Goal: Task Accomplishment & Management: Manage account settings

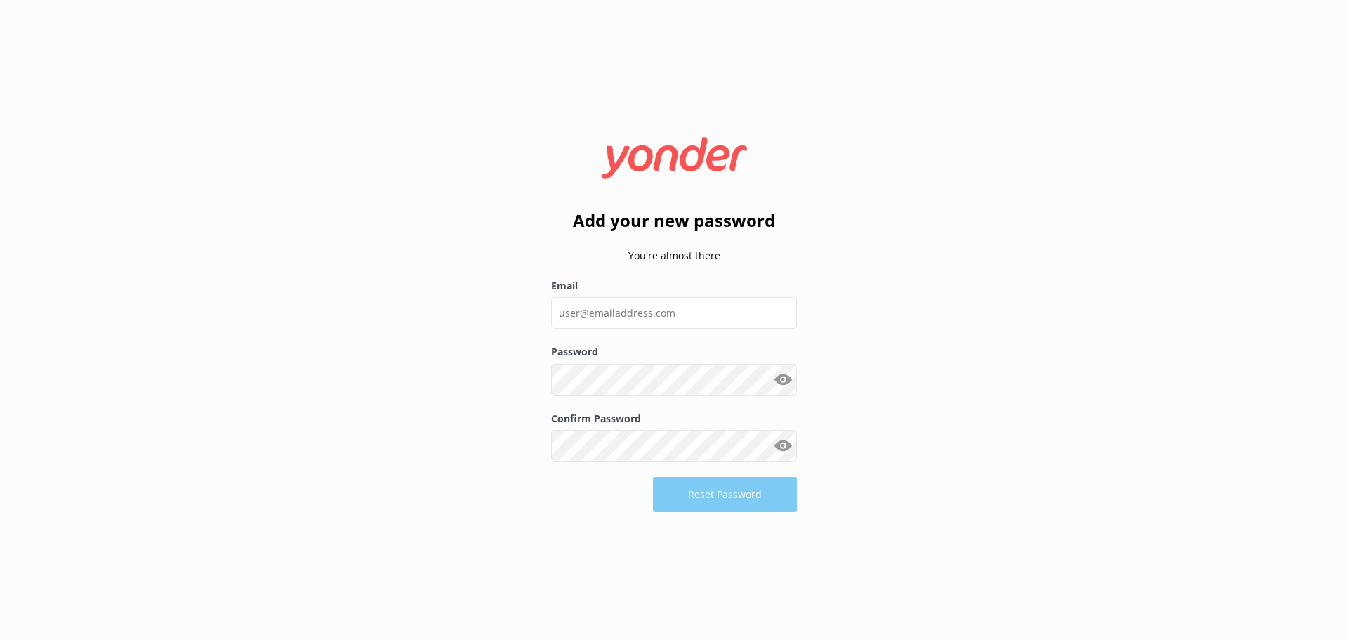
type input "hek@drivingcreek.nz"
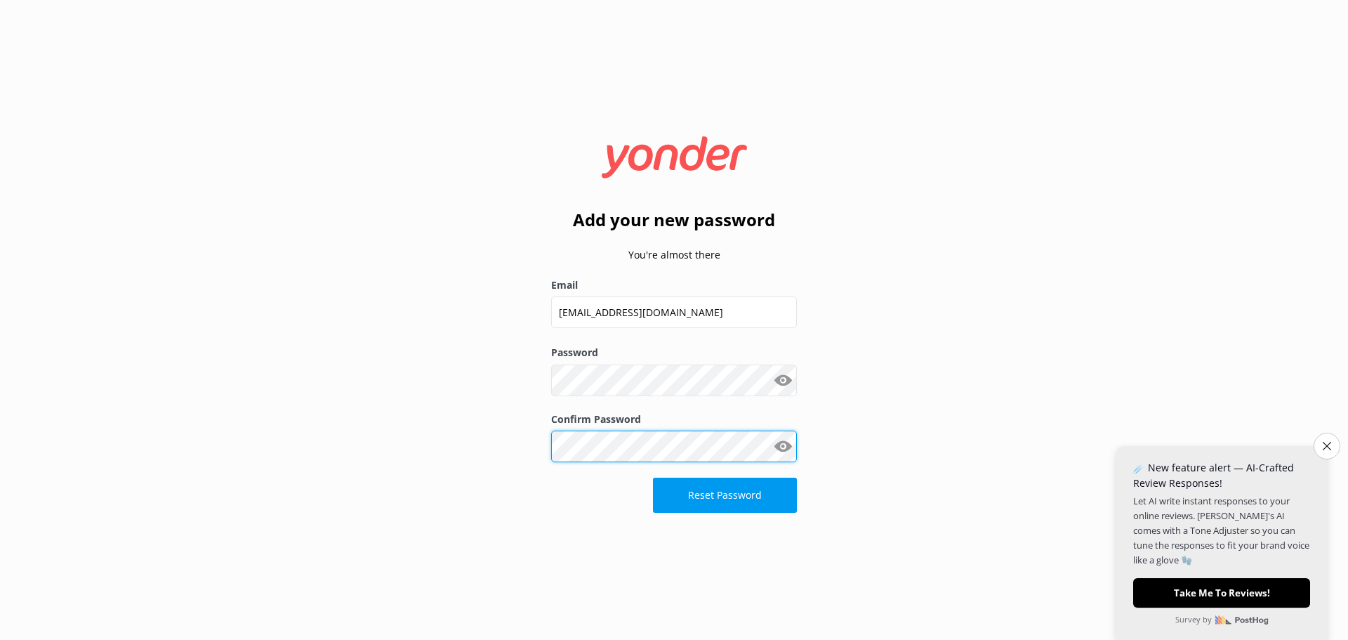
click button "Reset Password" at bounding box center [725, 495] width 144 height 35
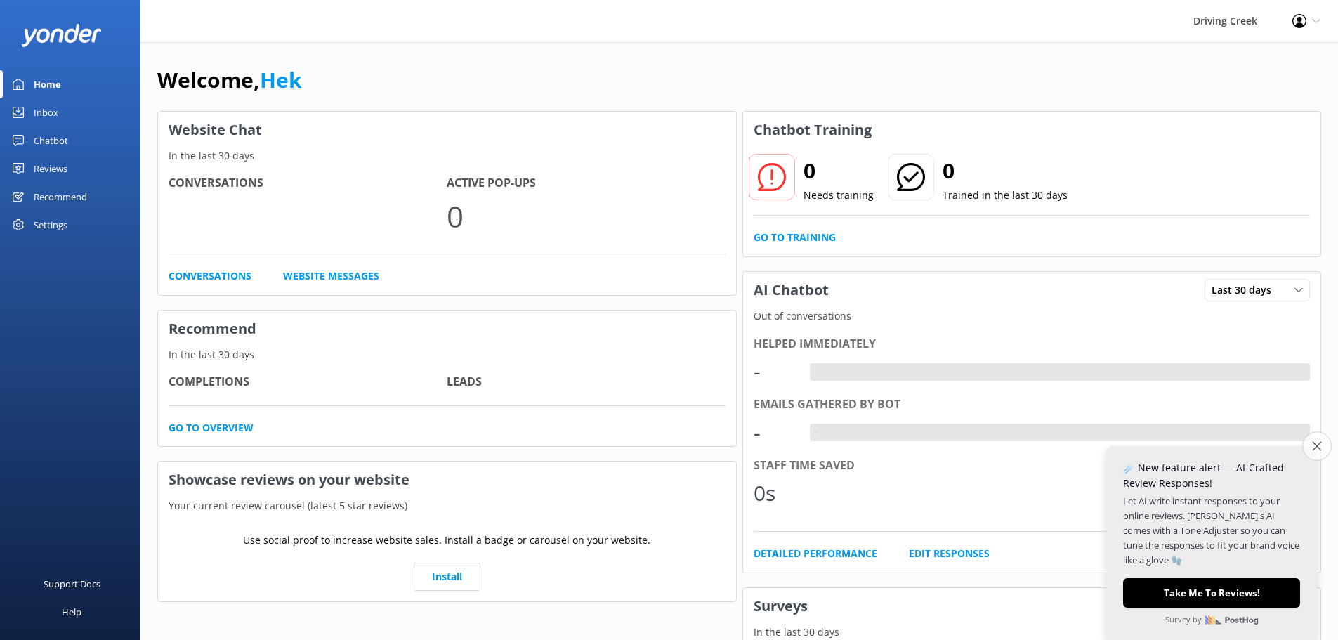
click at [1313, 445] on icon "Close survey" at bounding box center [1316, 445] width 9 height 9
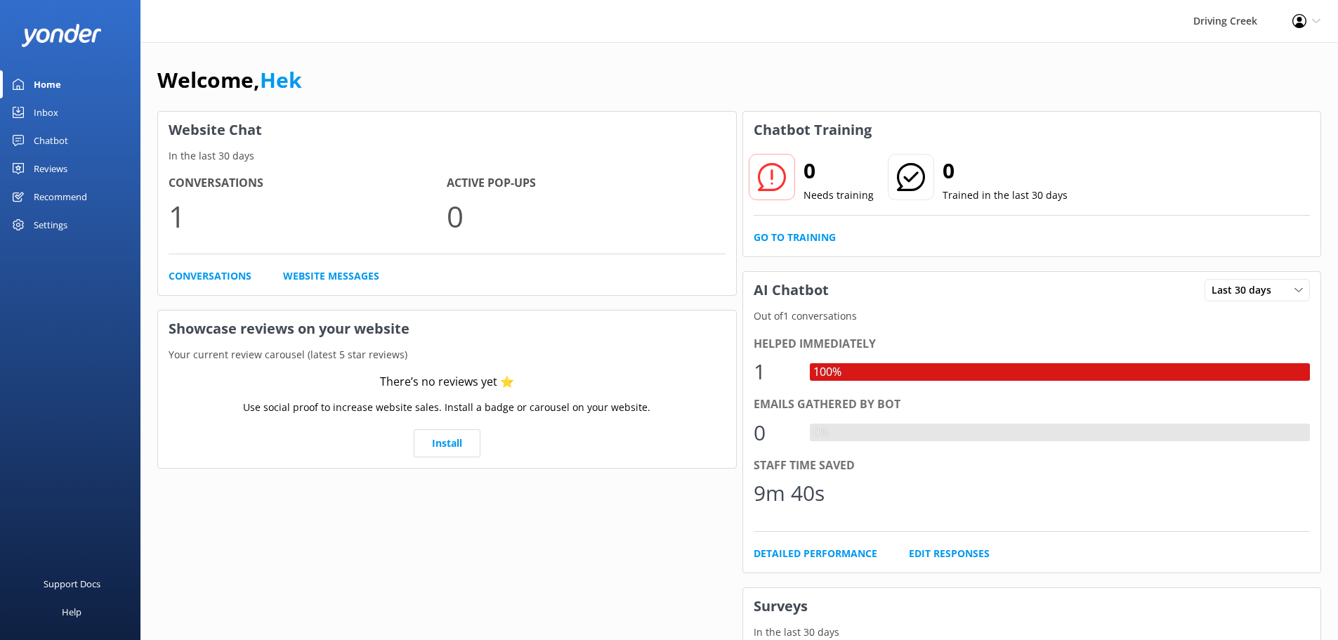
click at [59, 116] on link "Inbox" at bounding box center [70, 112] width 140 height 28
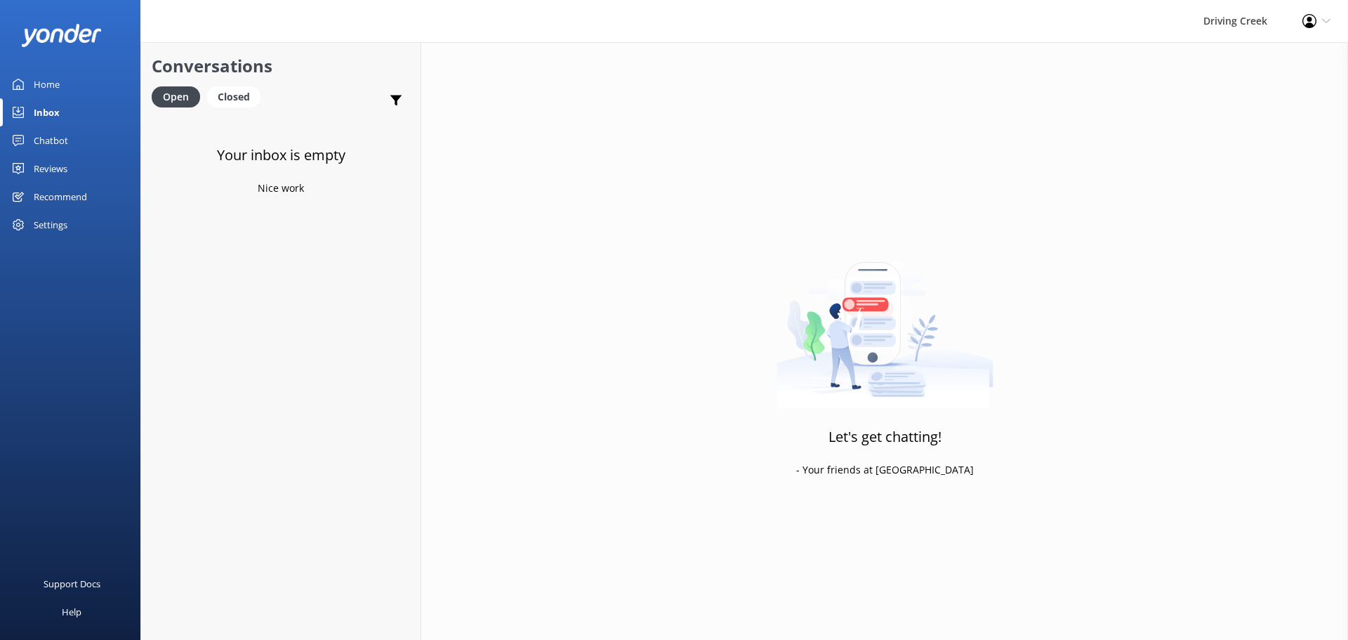
click at [55, 169] on div "Reviews" at bounding box center [51, 169] width 34 height 28
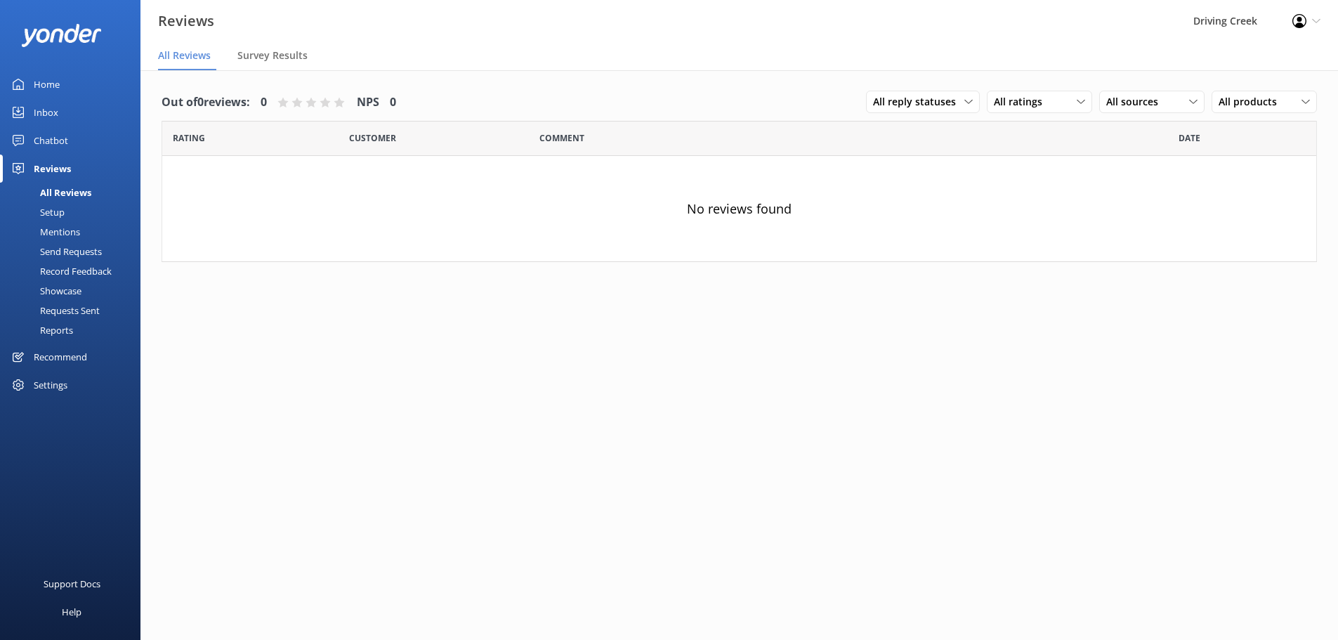
click at [56, 378] on div "Settings" at bounding box center [51, 385] width 34 height 28
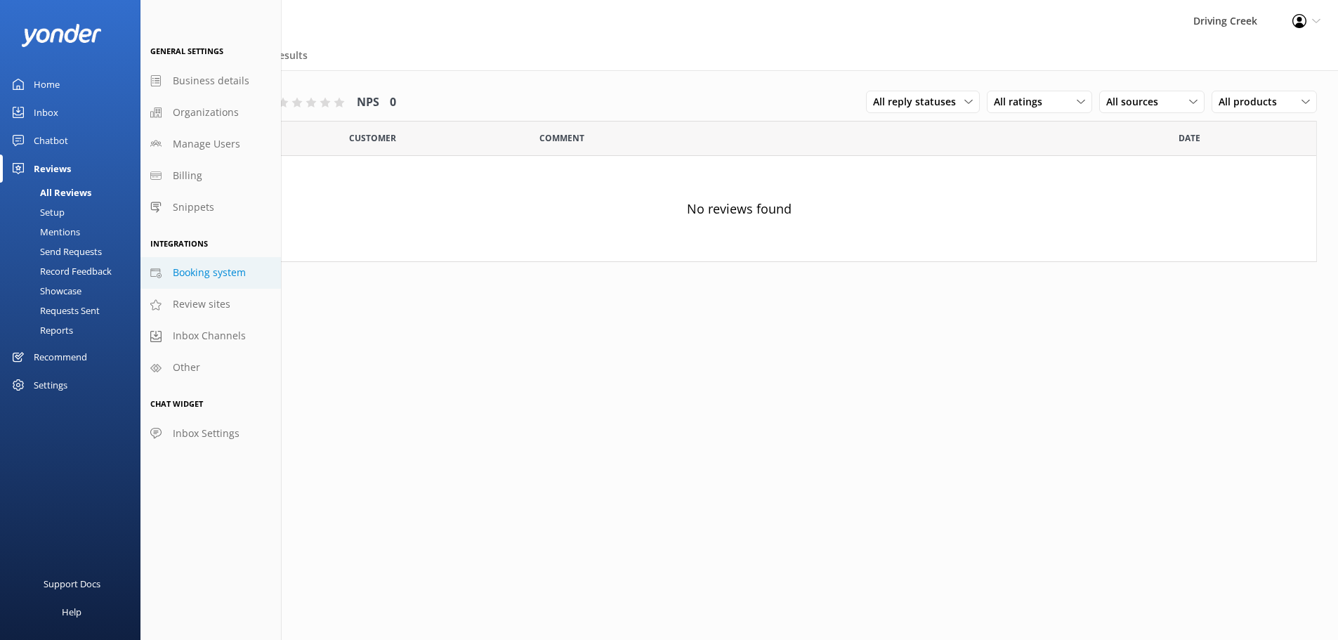
click at [206, 276] on span "Booking system" at bounding box center [209, 272] width 73 height 15
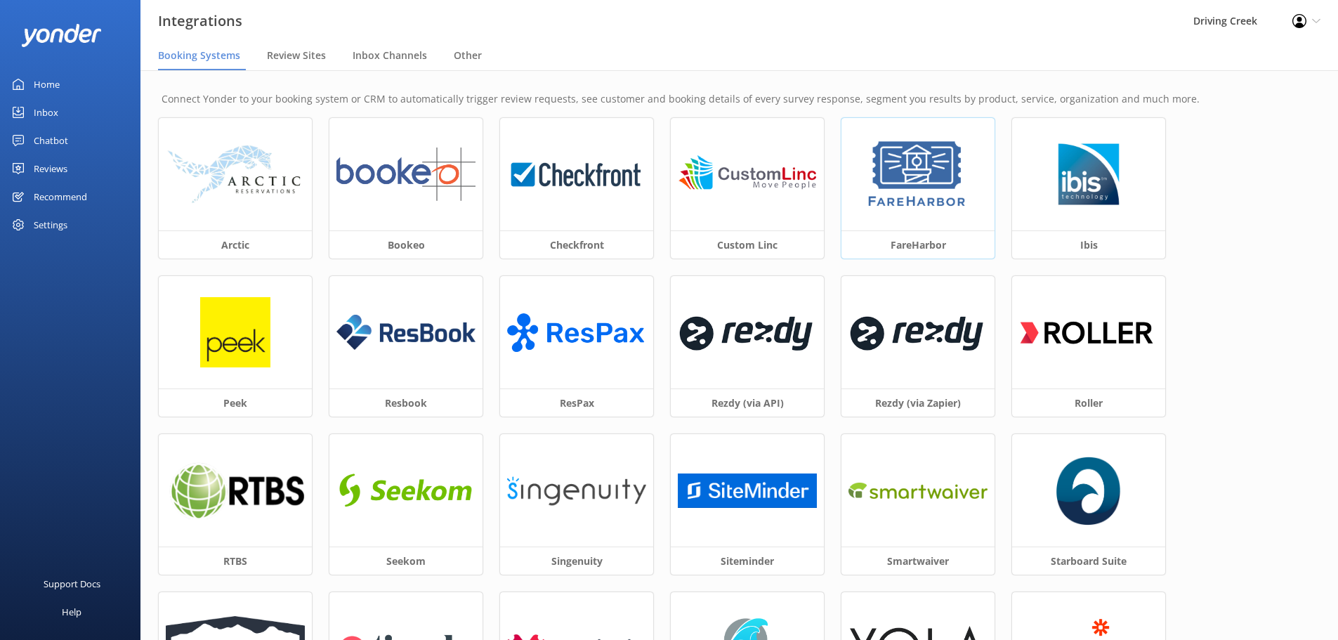
scroll to position [70, 0]
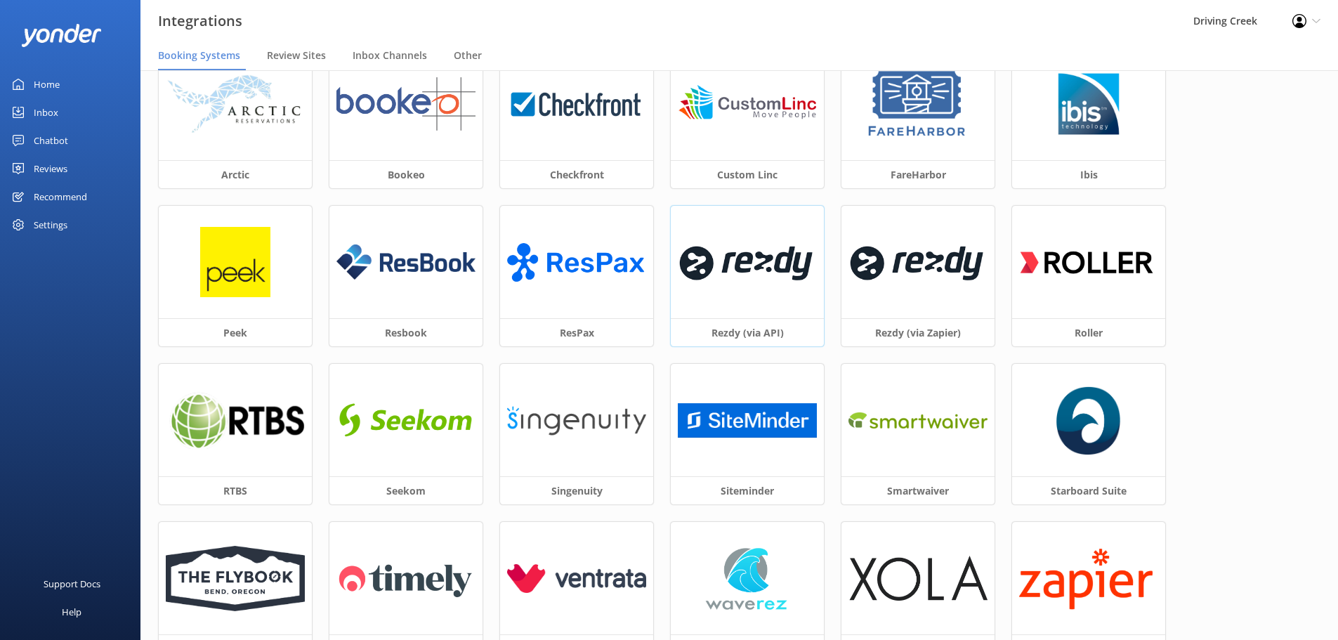
click at [758, 294] on div at bounding box center [747, 262] width 153 height 112
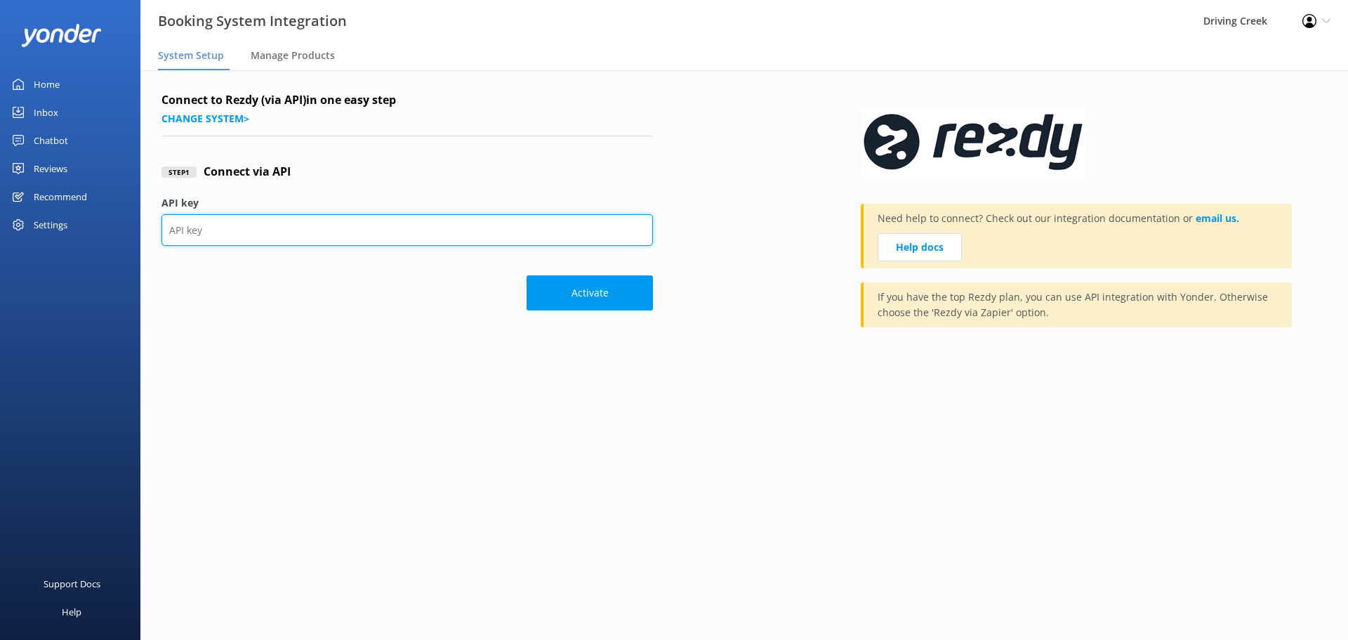
click at [459, 239] on input "API key" at bounding box center [408, 230] width 492 height 32
click at [260, 226] on input "API key" at bounding box center [408, 230] width 492 height 32
paste input "bc6d93c158b14937a68698a6cfbb0f2d"
type input "bc6d93c158b14937a68698a6cfbb0f2d"
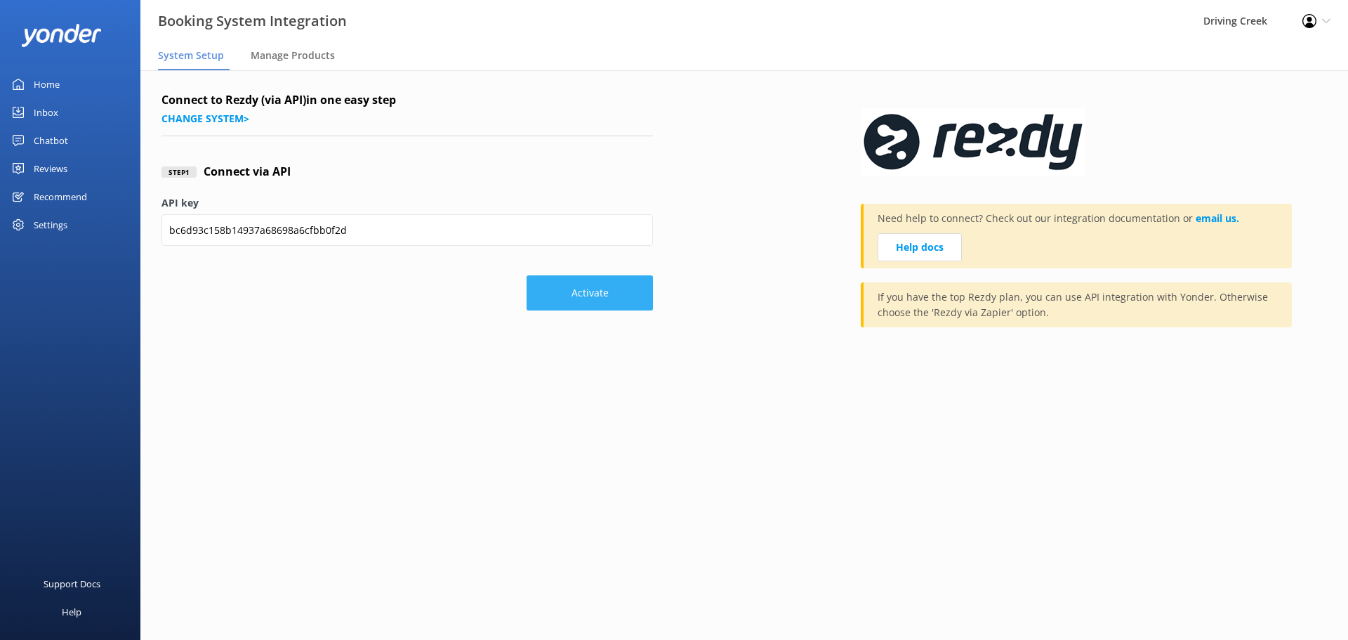
click at [570, 282] on button "Activate" at bounding box center [590, 292] width 126 height 35
click at [63, 225] on div "Settings" at bounding box center [51, 225] width 34 height 28
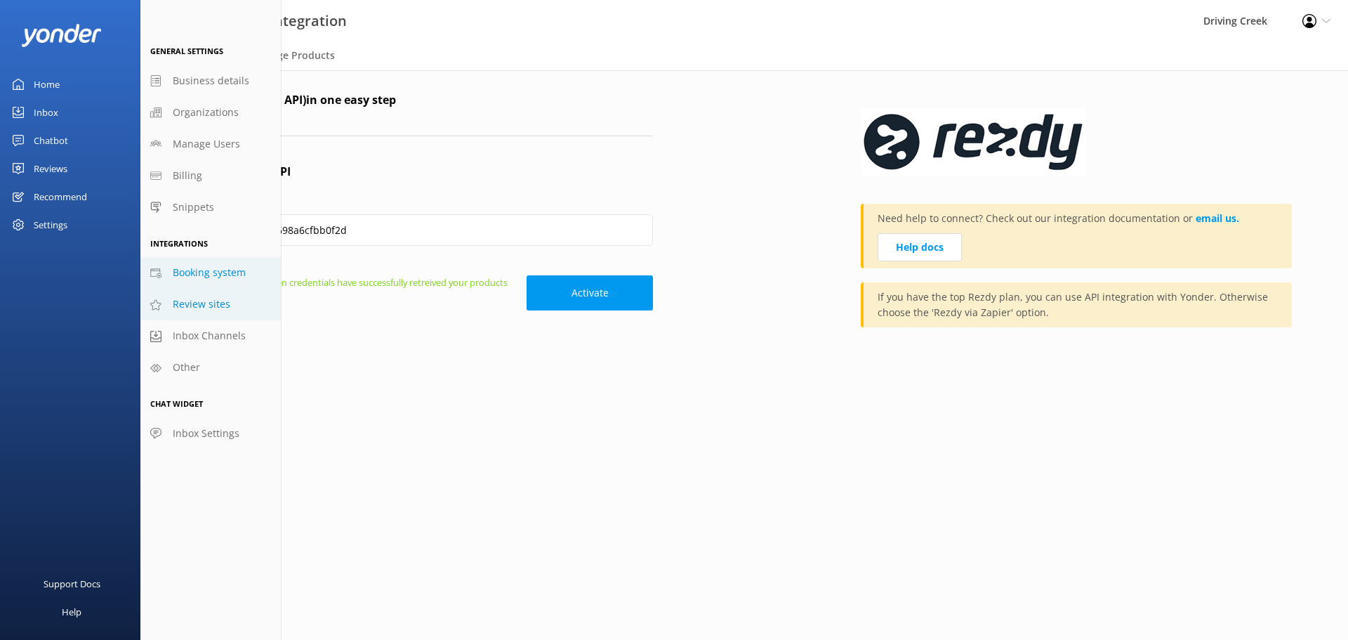
click at [224, 304] on span "Review sites" at bounding box center [202, 303] width 58 height 15
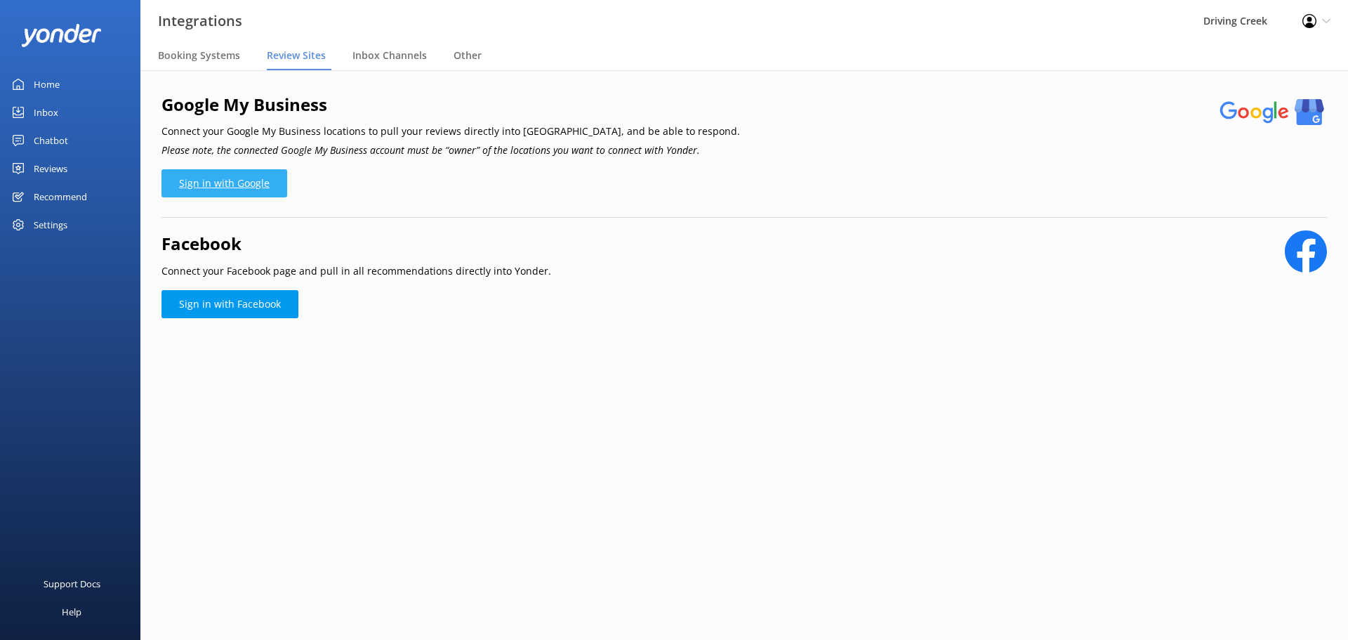
click at [242, 190] on link "Sign in with Google" at bounding box center [225, 183] width 126 height 28
click at [817, 45] on nav "Booking Systems Review Sites Inbox Channels Other" at bounding box center [744, 56] width 1208 height 28
click at [268, 187] on link "Sign in with Google" at bounding box center [225, 183] width 126 height 28
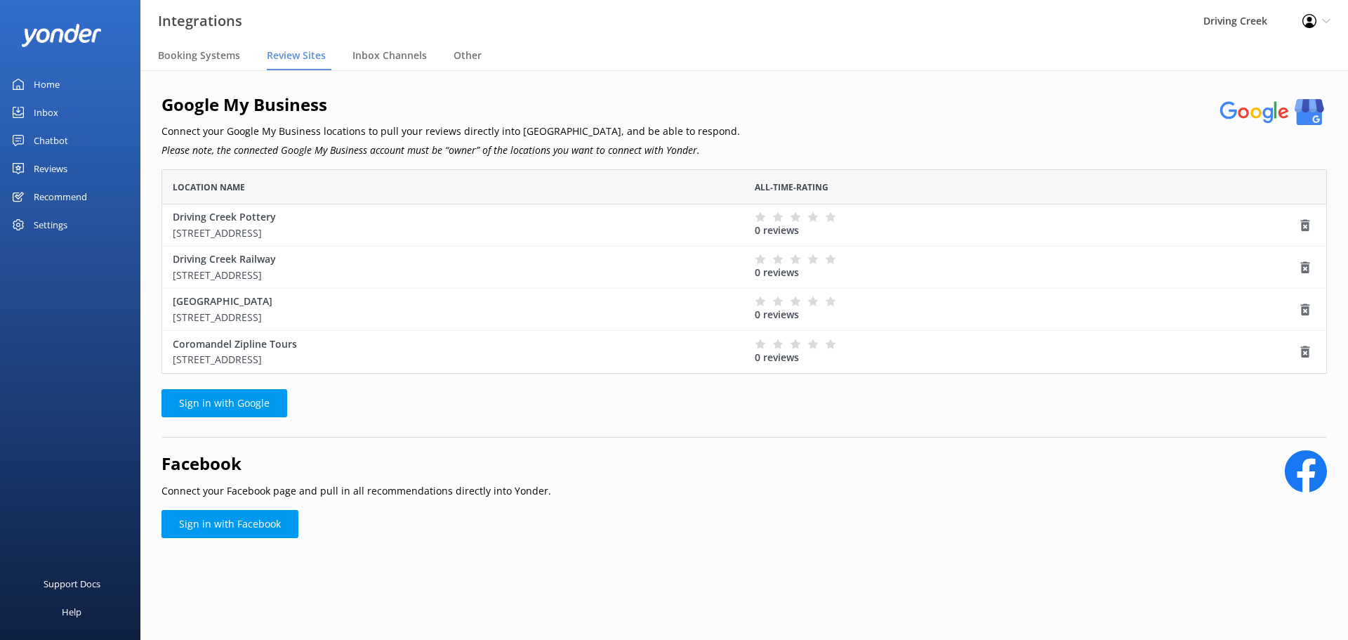
scroll to position [194, 1155]
click at [246, 530] on link "Sign in with Facebook" at bounding box center [230, 524] width 137 height 28
click at [65, 112] on link "Inbox" at bounding box center [70, 112] width 140 height 28
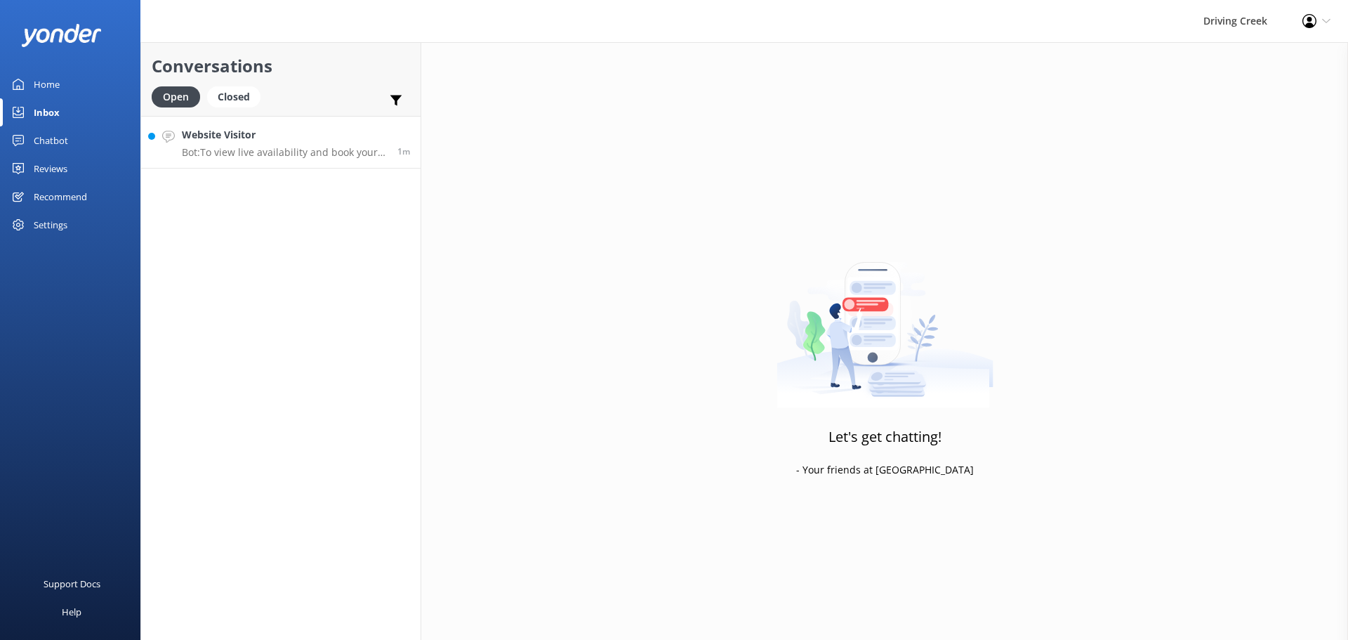
click at [306, 154] on p "Bot: To view live availability and book your tour for 2 people, please visit [U…" at bounding box center [284, 152] width 205 height 13
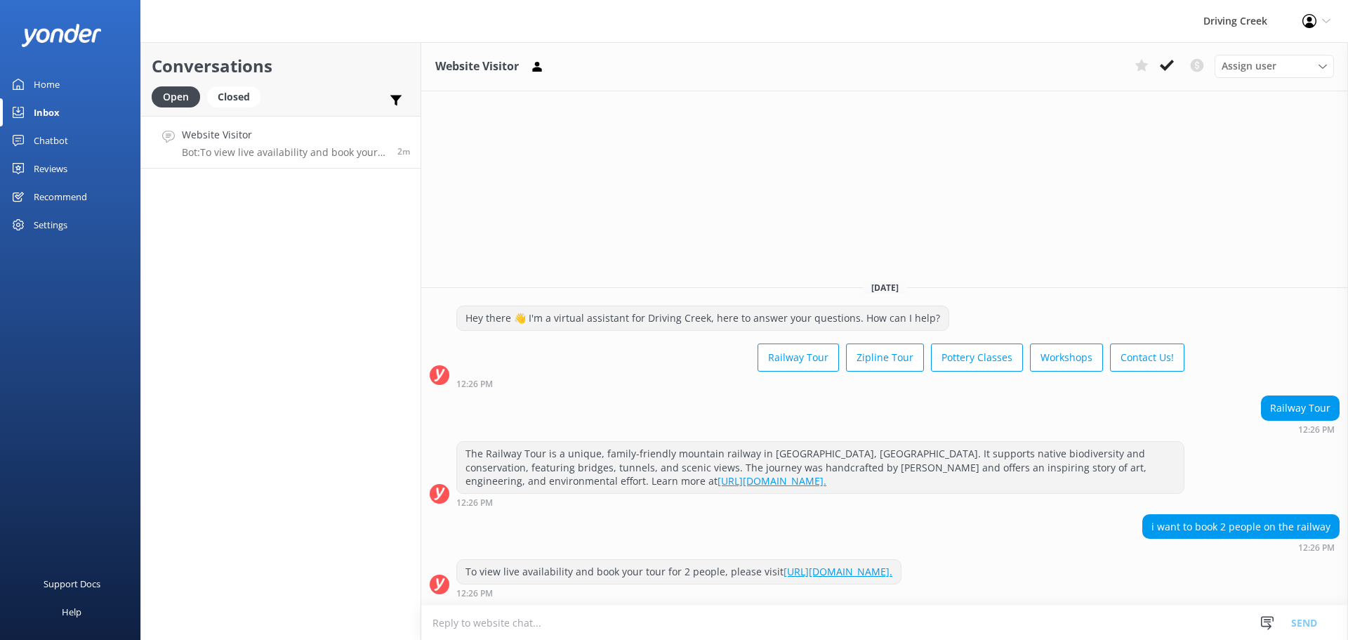
drag, startPoint x: 242, startPoint y: 128, endPoint x: 192, endPoint y: 179, distance: 71.0
click at [190, 177] on div "Conversations Open Closed Important Converted Assigned to me Unassigned Website…" at bounding box center [280, 341] width 281 height 598
drag, startPoint x: 225, startPoint y: 275, endPoint x: 197, endPoint y: 244, distance: 41.3
click at [225, 275] on div "Conversations Open Closed Important Converted Assigned to me Unassigned Website…" at bounding box center [280, 341] width 281 height 598
click at [62, 139] on div "Chatbot" at bounding box center [51, 140] width 34 height 28
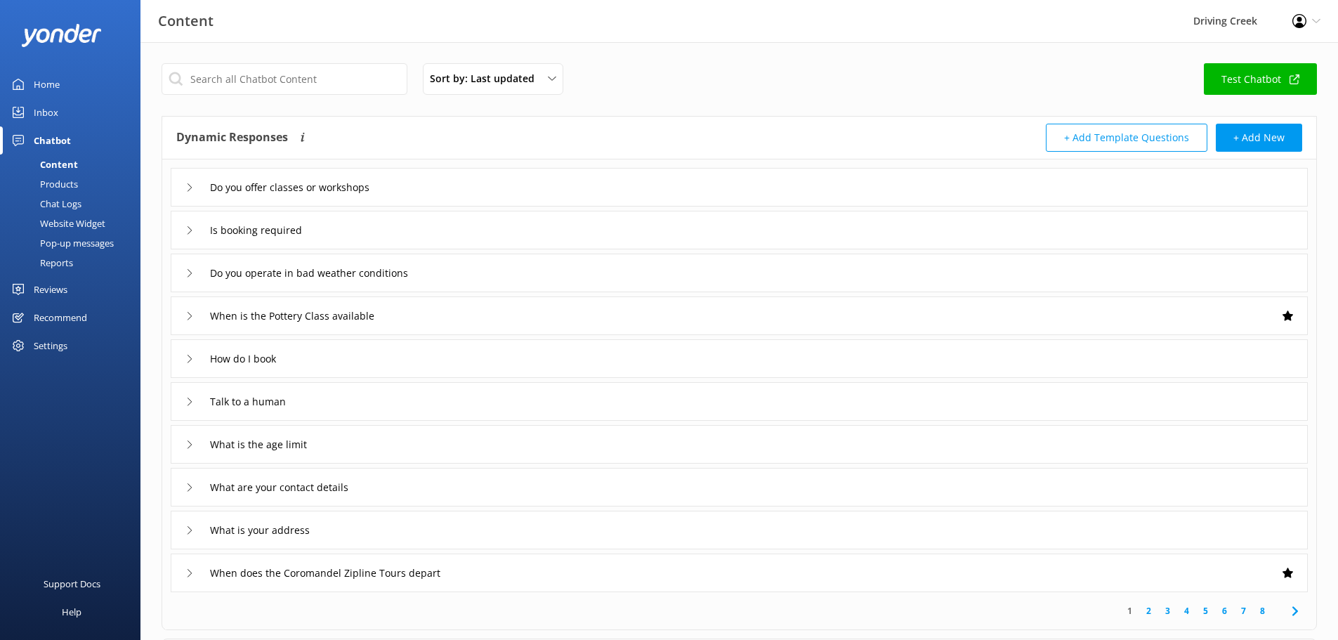
click at [96, 225] on div "Website Widget" at bounding box center [56, 224] width 97 height 20
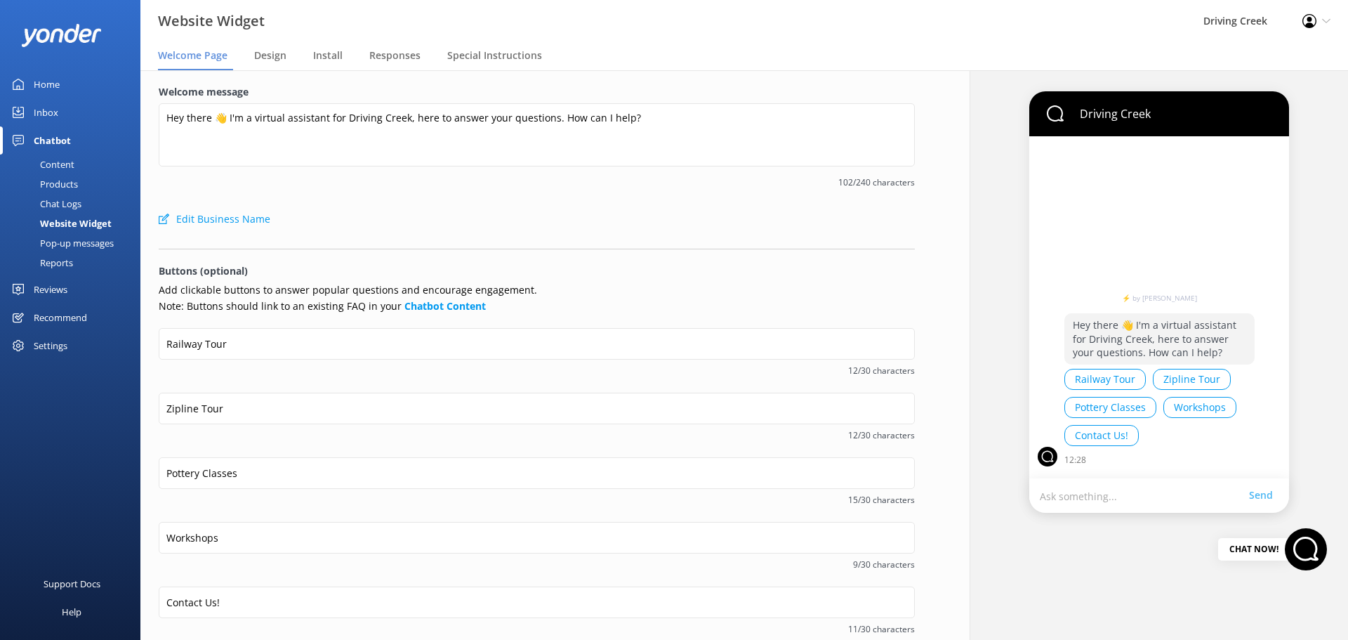
click at [96, 245] on div "Pop-up messages" at bounding box center [60, 243] width 105 height 20
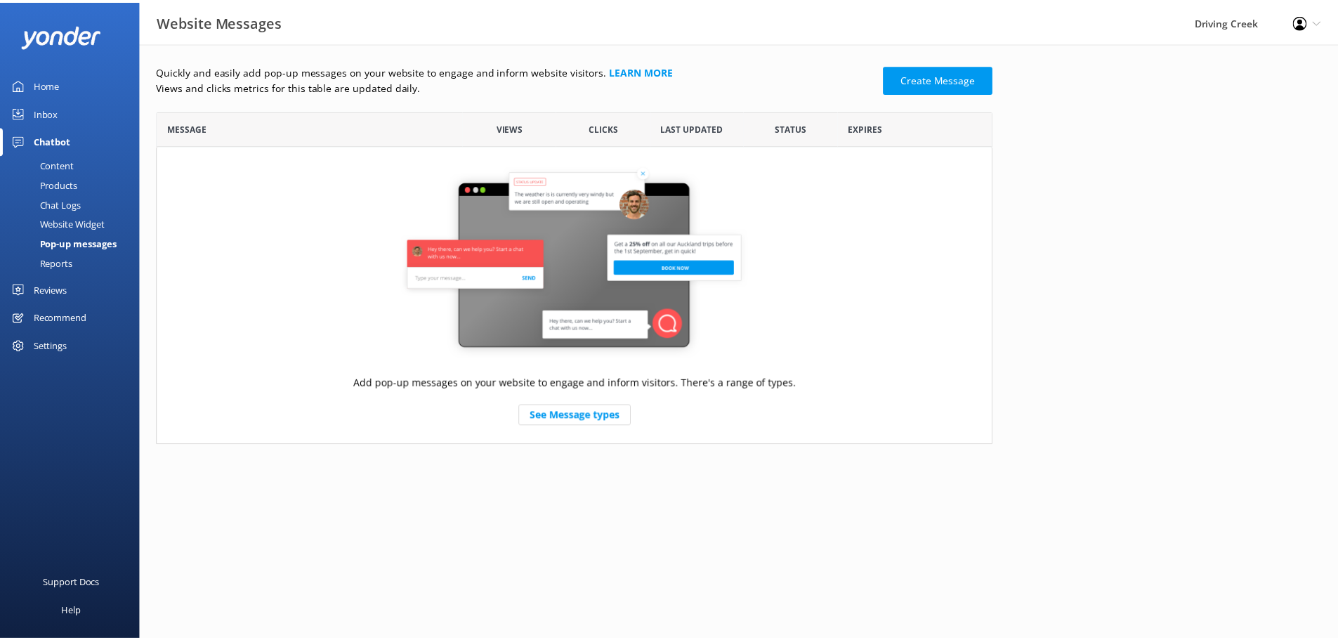
scroll to position [324, 832]
click at [59, 164] on div "Content" at bounding box center [41, 165] width 66 height 20
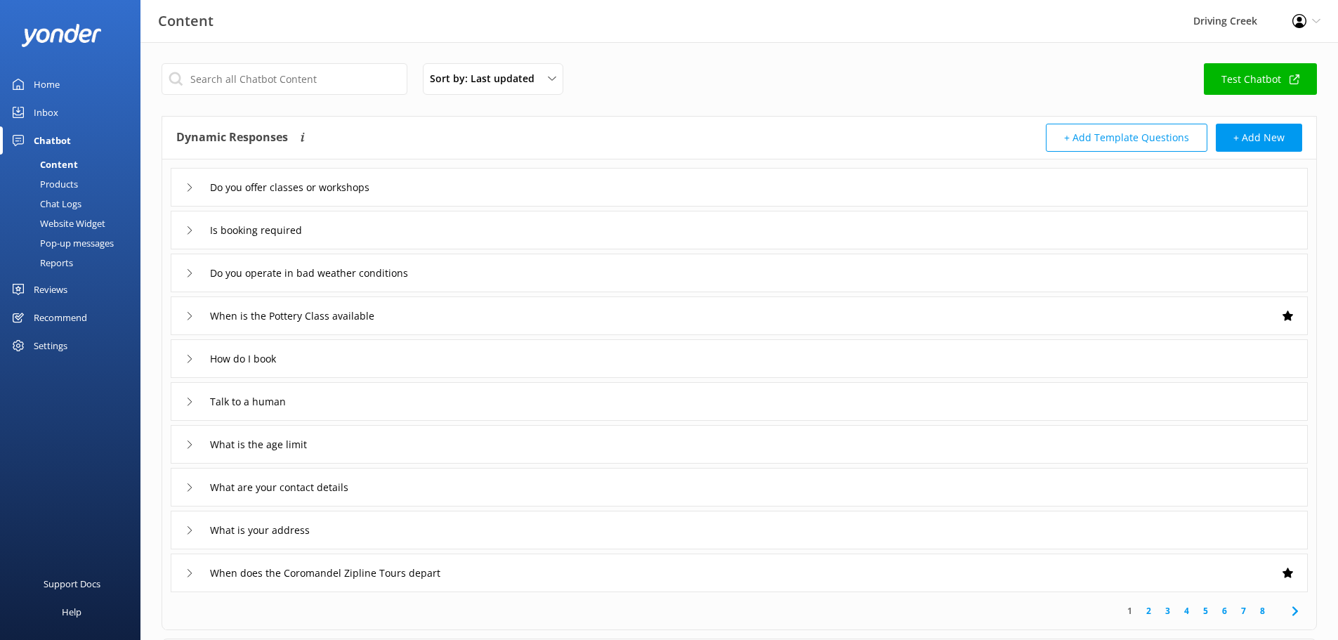
click at [63, 282] on div "Reviews" at bounding box center [51, 289] width 34 height 28
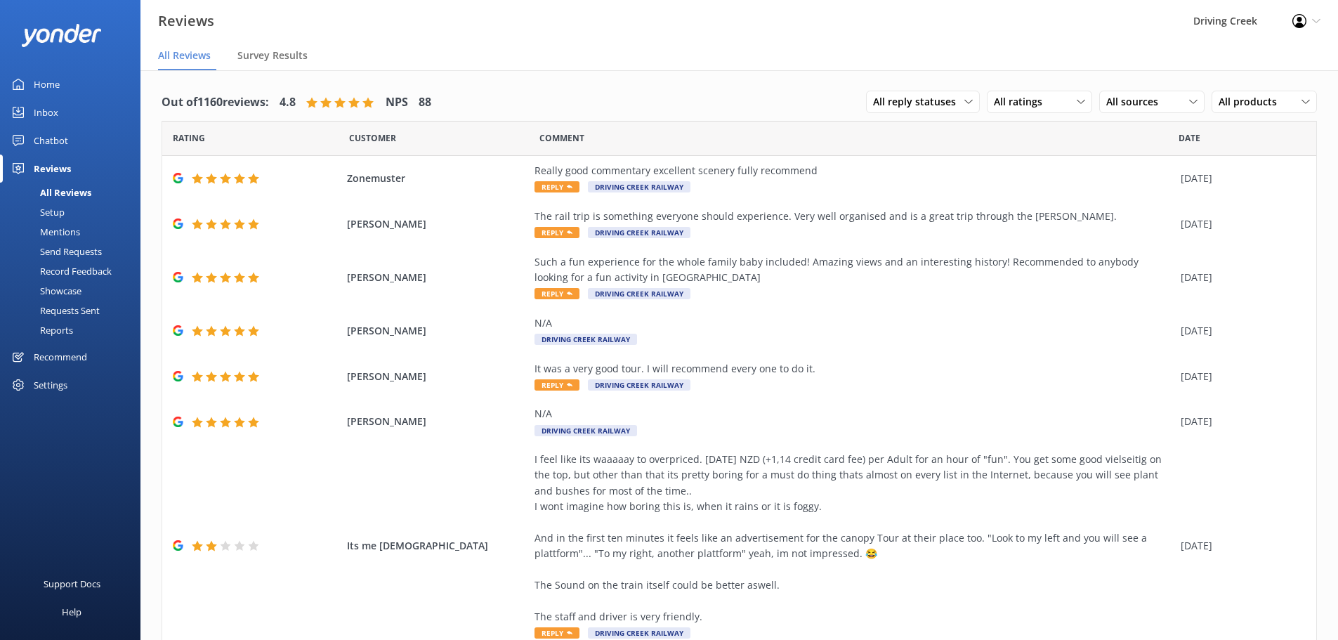
click at [65, 214] on link "Setup" at bounding box center [74, 212] width 132 height 20
click at [75, 286] on div "Showcase" at bounding box center [44, 291] width 73 height 20
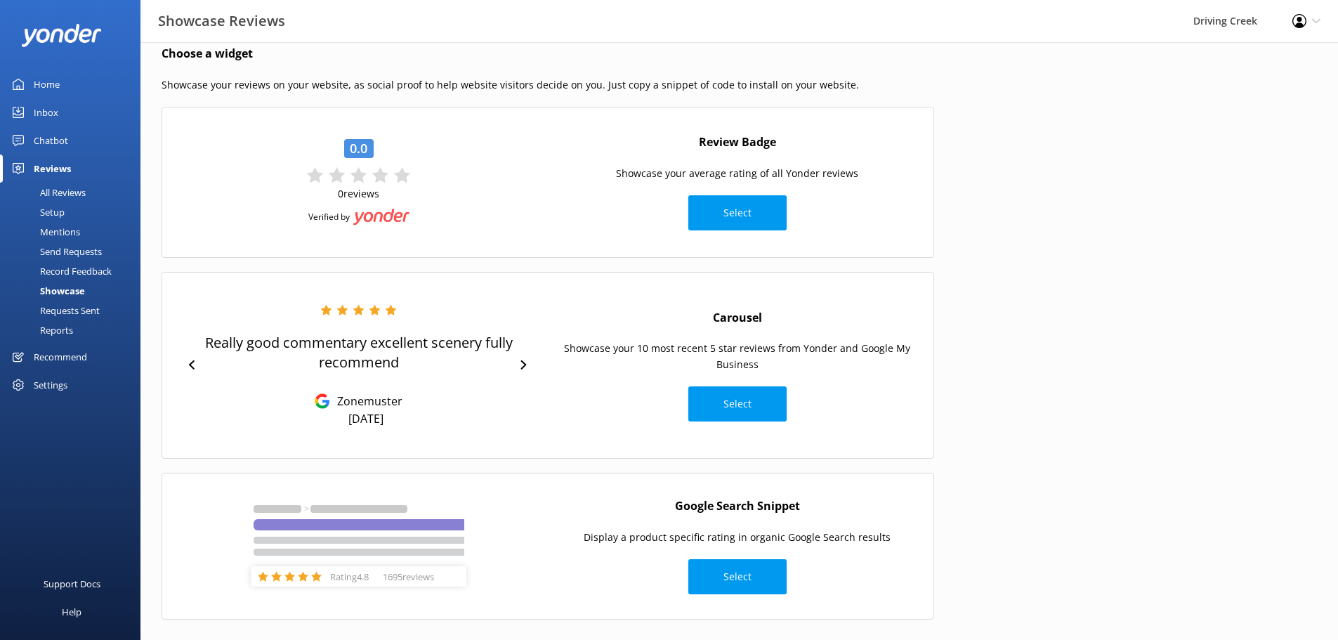
scroll to position [33, 0]
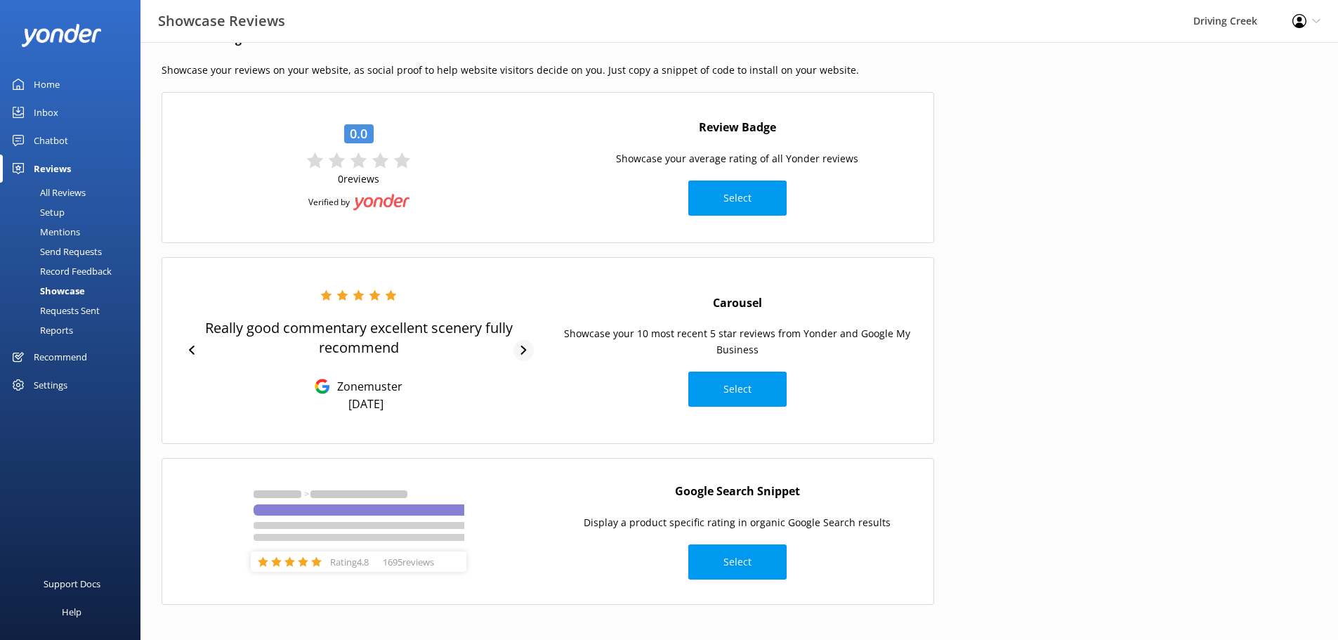
click at [521, 349] on icon at bounding box center [523, 350] width 9 height 9
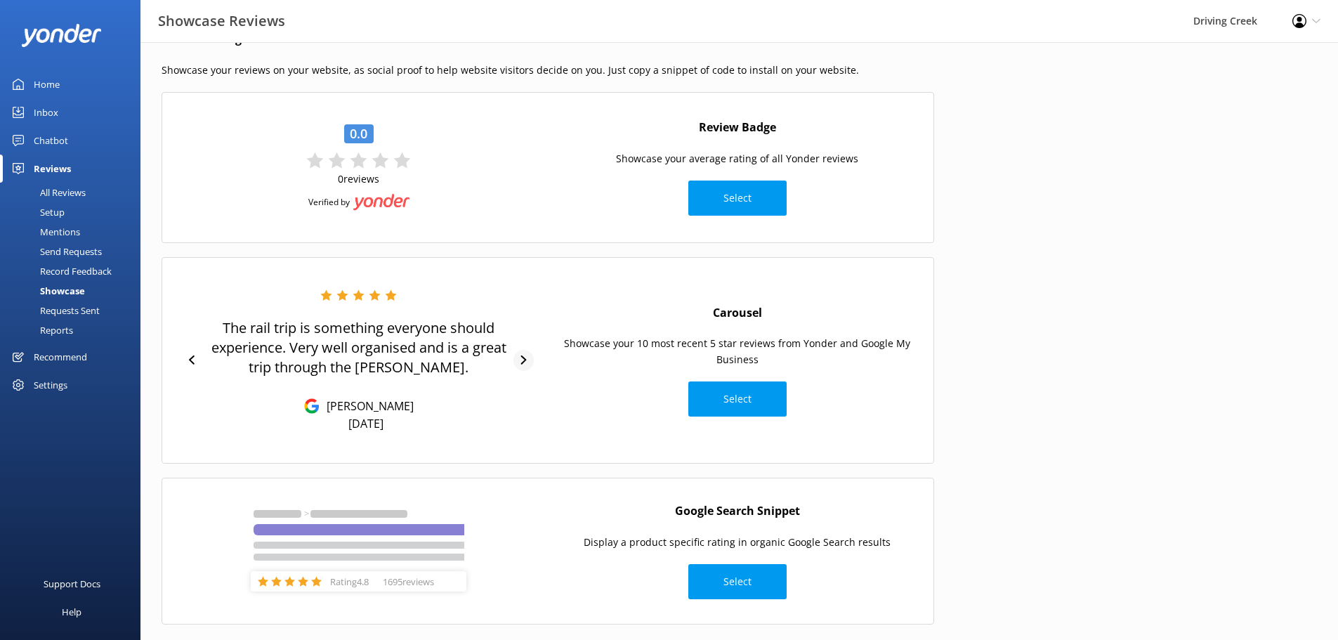
click at [523, 353] on div at bounding box center [523, 360] width 20 height 21
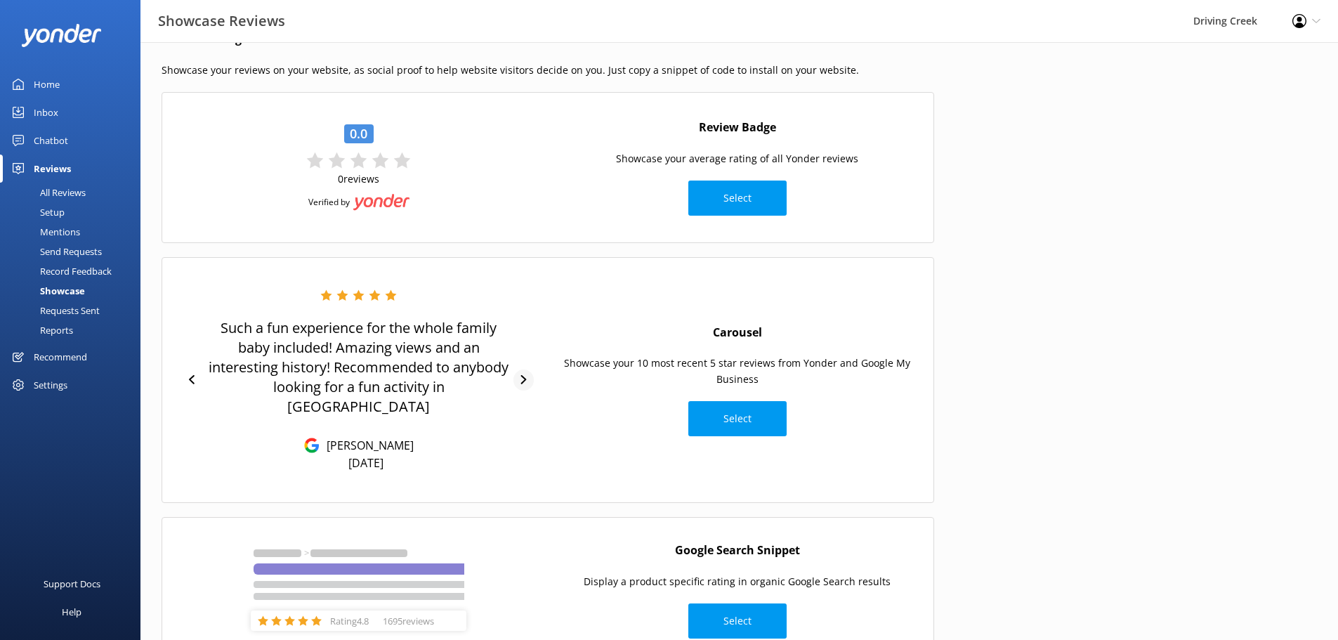
click at [523, 369] on div at bounding box center [523, 379] width 20 height 21
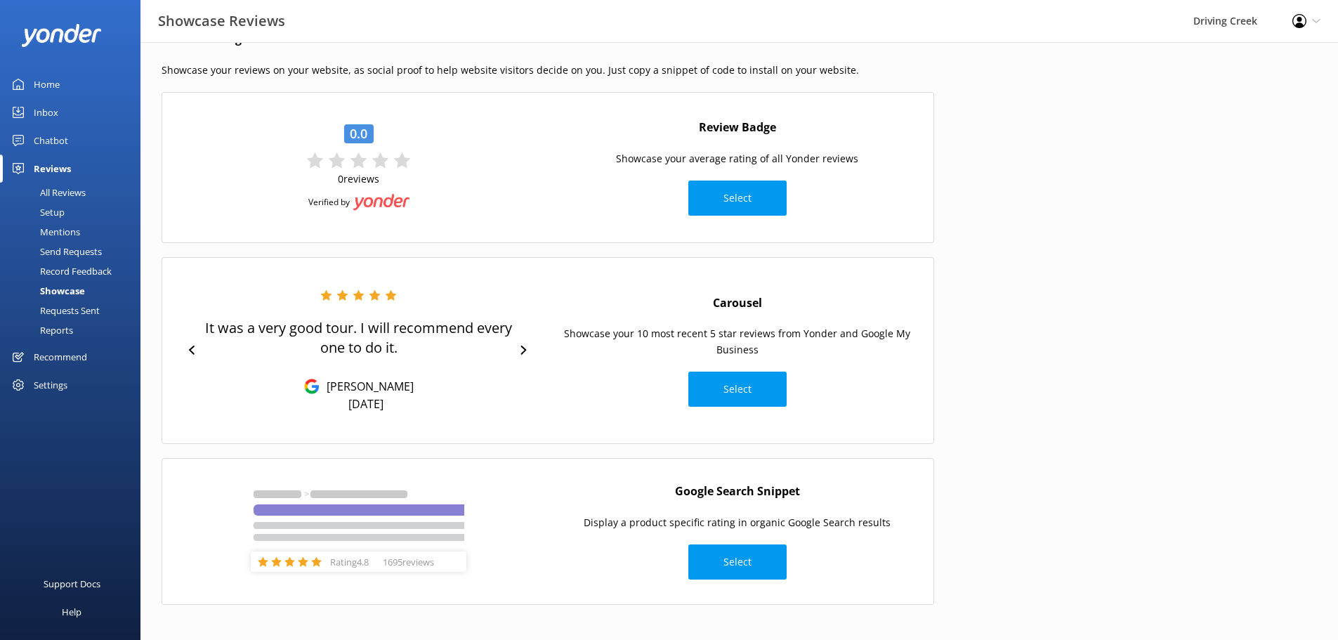
click at [68, 320] on div "Requests Sent" at bounding box center [53, 311] width 91 height 20
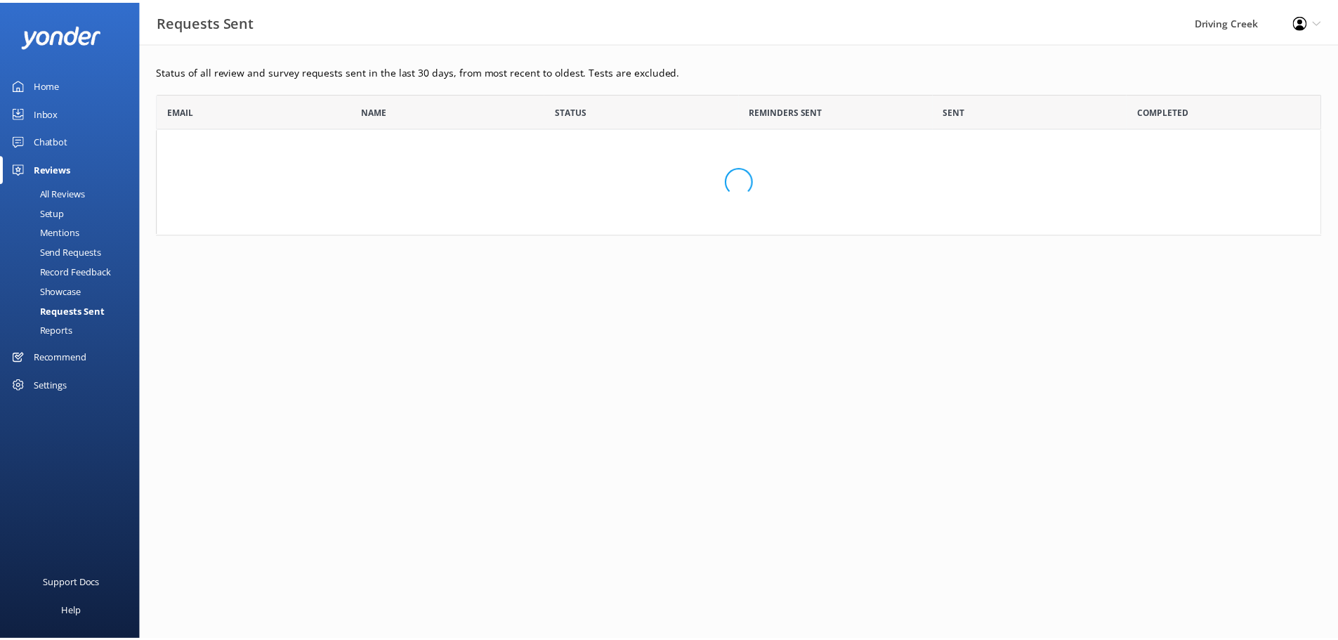
scroll to position [131, 1164]
click at [69, 327] on div "Reports" at bounding box center [40, 330] width 65 height 20
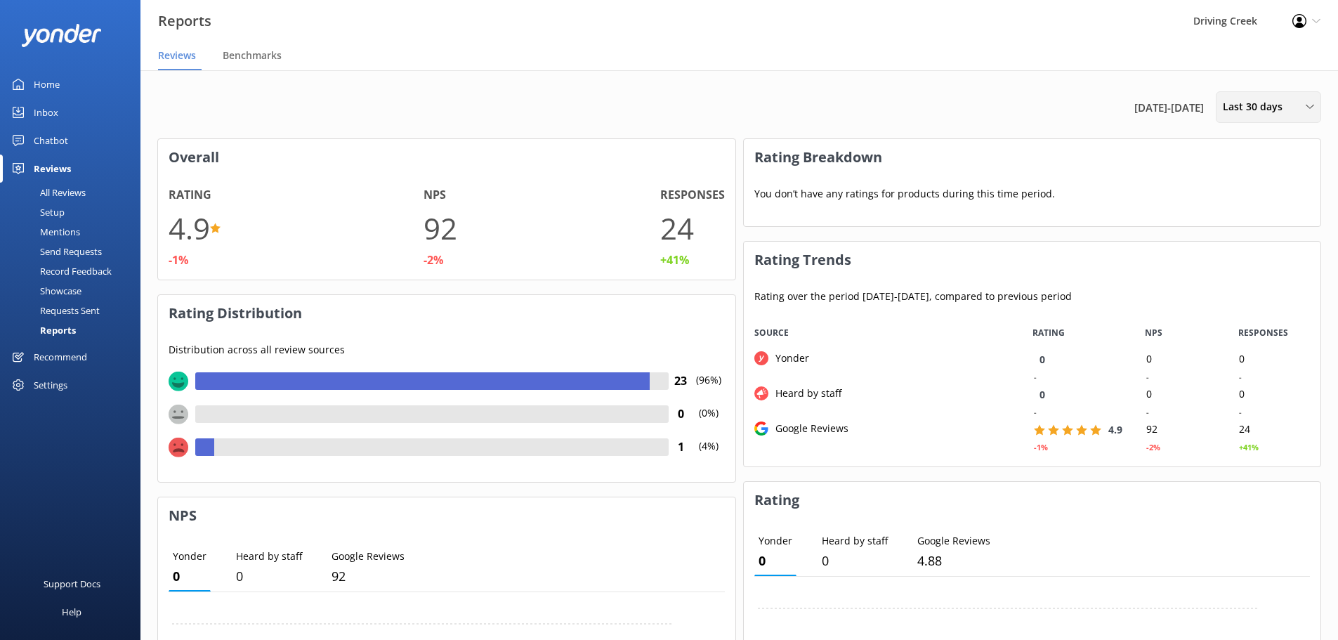
click at [1252, 103] on span "Last 30 days" at bounding box center [1257, 106] width 68 height 15
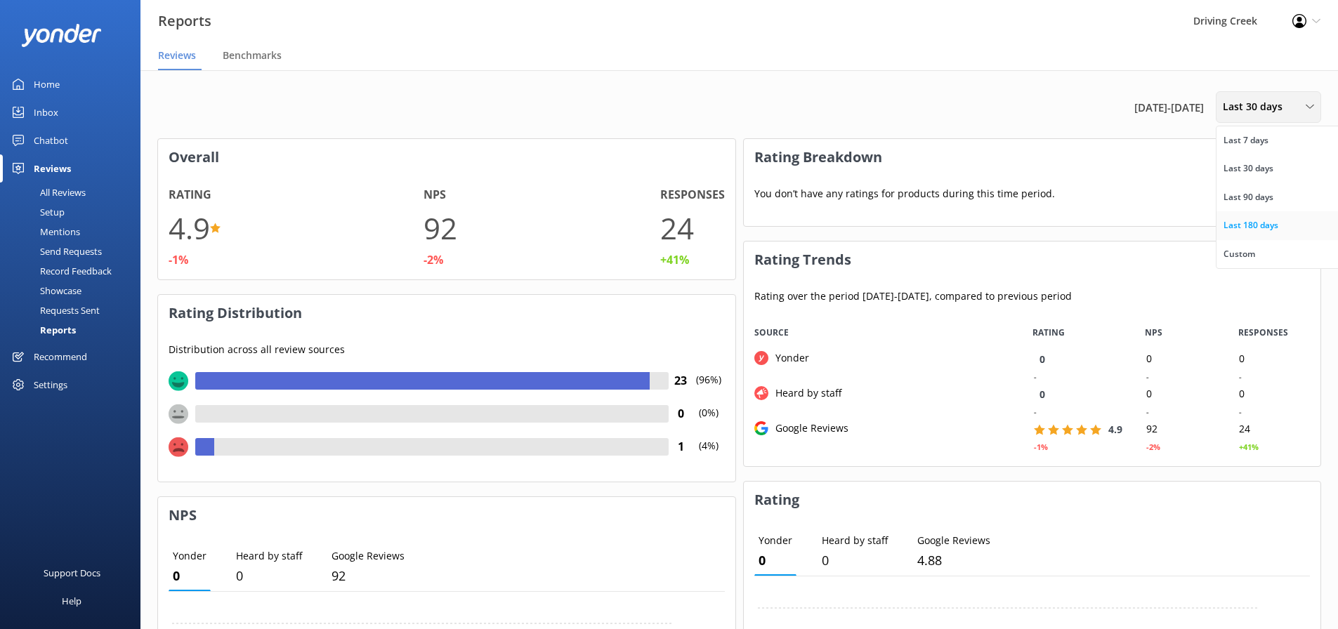
click at [1247, 226] on div "Last 180 days" at bounding box center [1250, 225] width 55 height 14
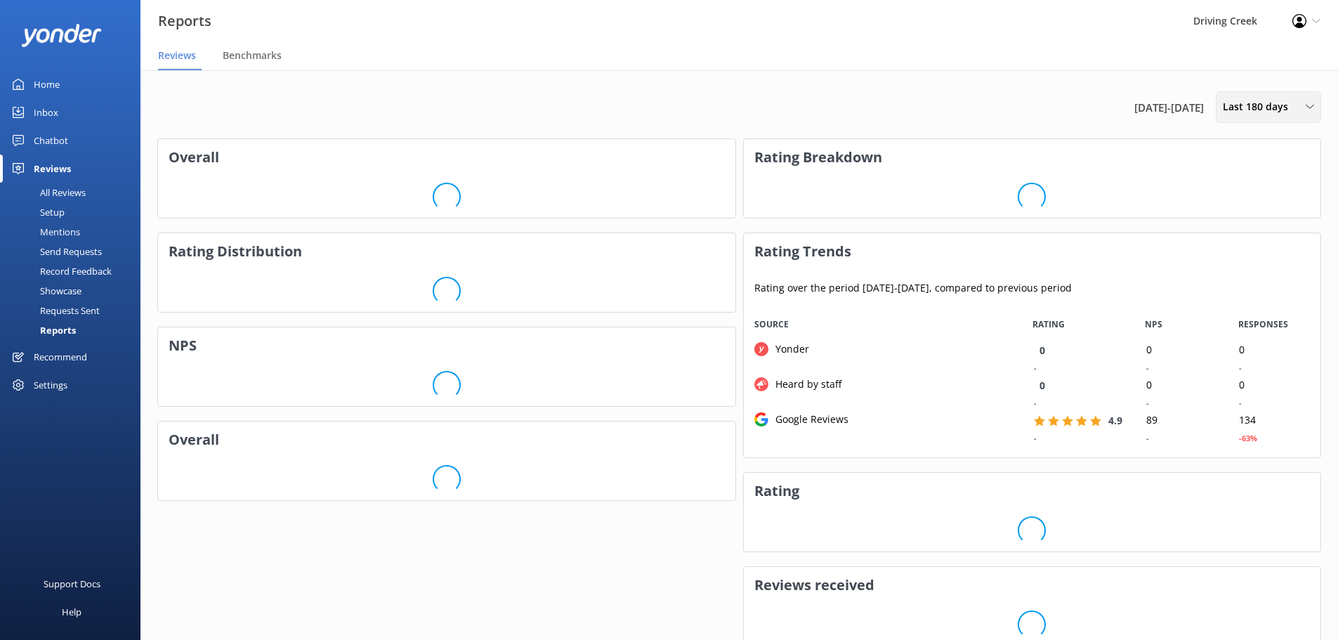
scroll to position [140, 566]
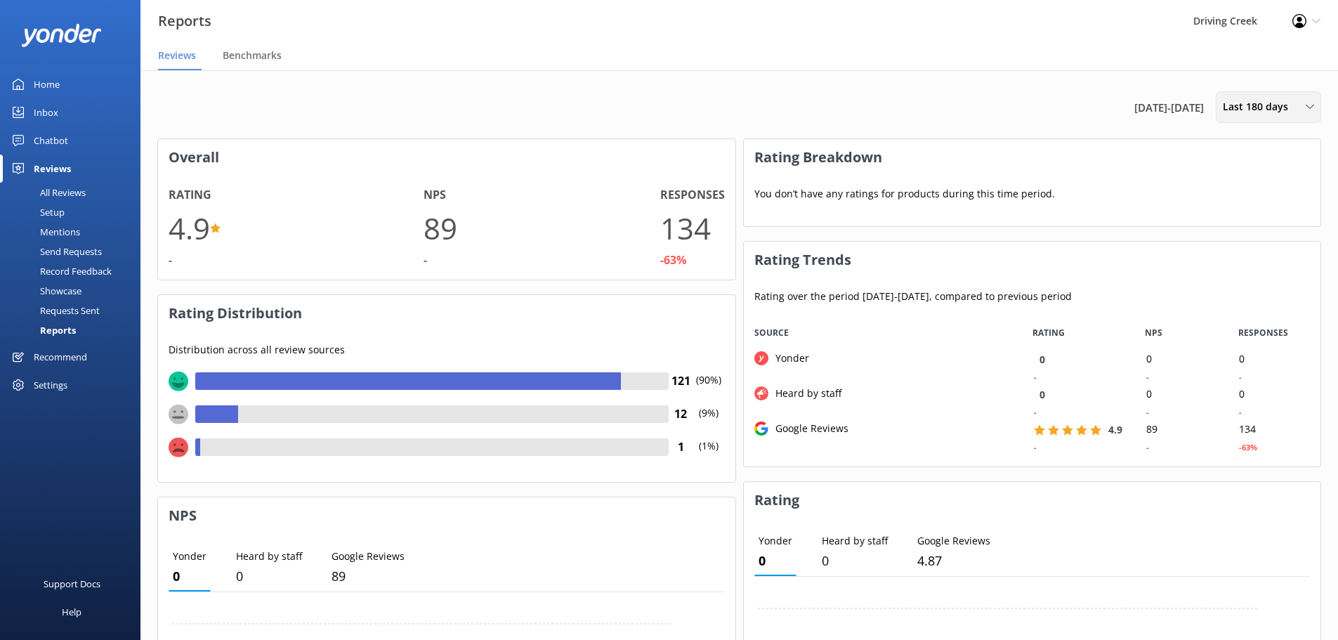
click at [1281, 105] on span "Last 180 days" at bounding box center [1260, 106] width 74 height 15
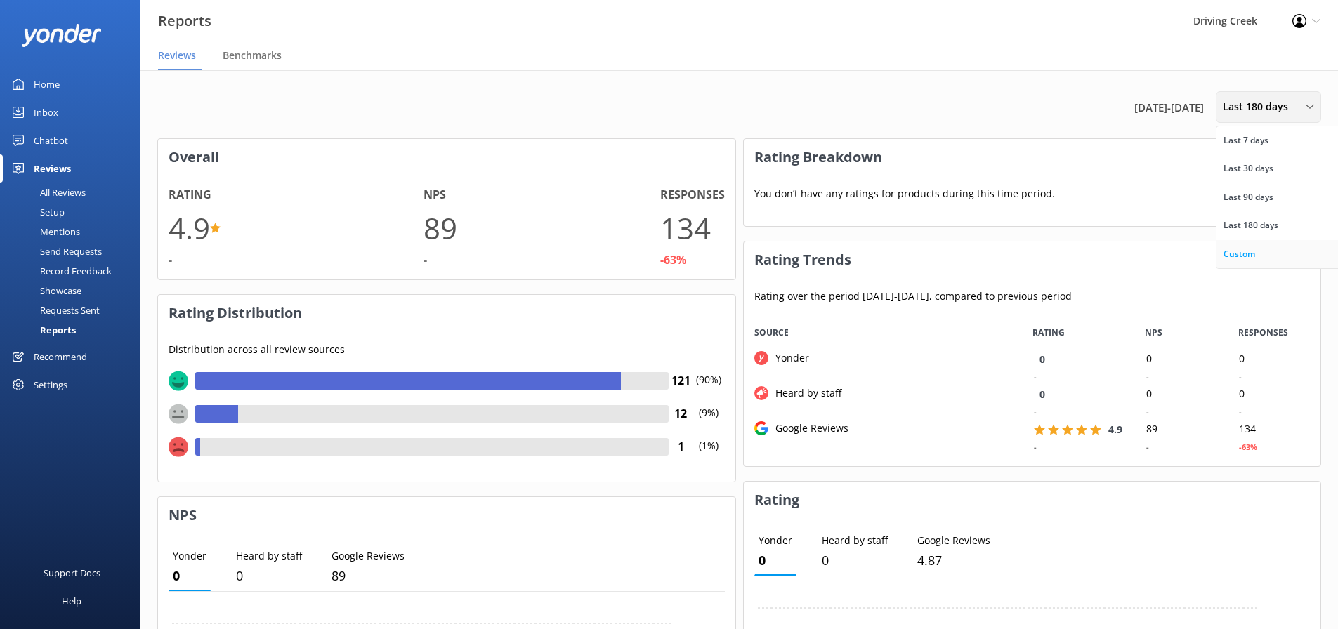
click at [1257, 253] on link "Custom" at bounding box center [1278, 254] width 125 height 28
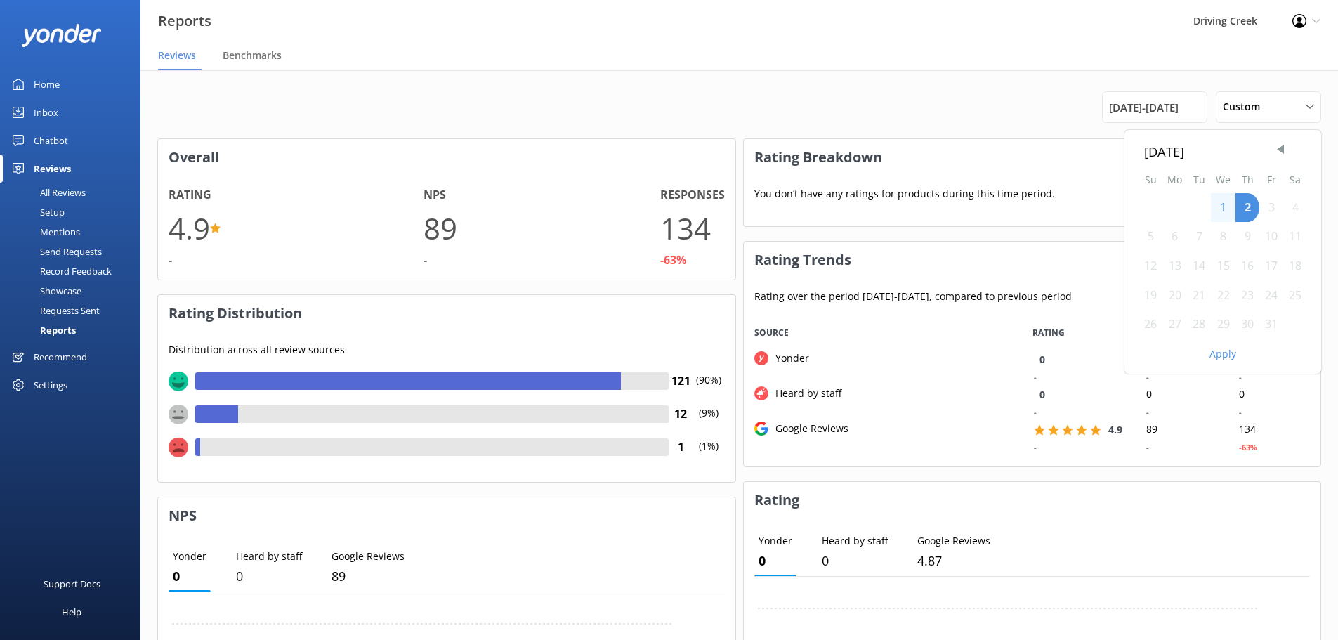
click at [1046, 147] on h3 "Rating Breakdown" at bounding box center [1032, 157] width 577 height 37
click at [1268, 110] on div "Custom" at bounding box center [1268, 106] width 98 height 15
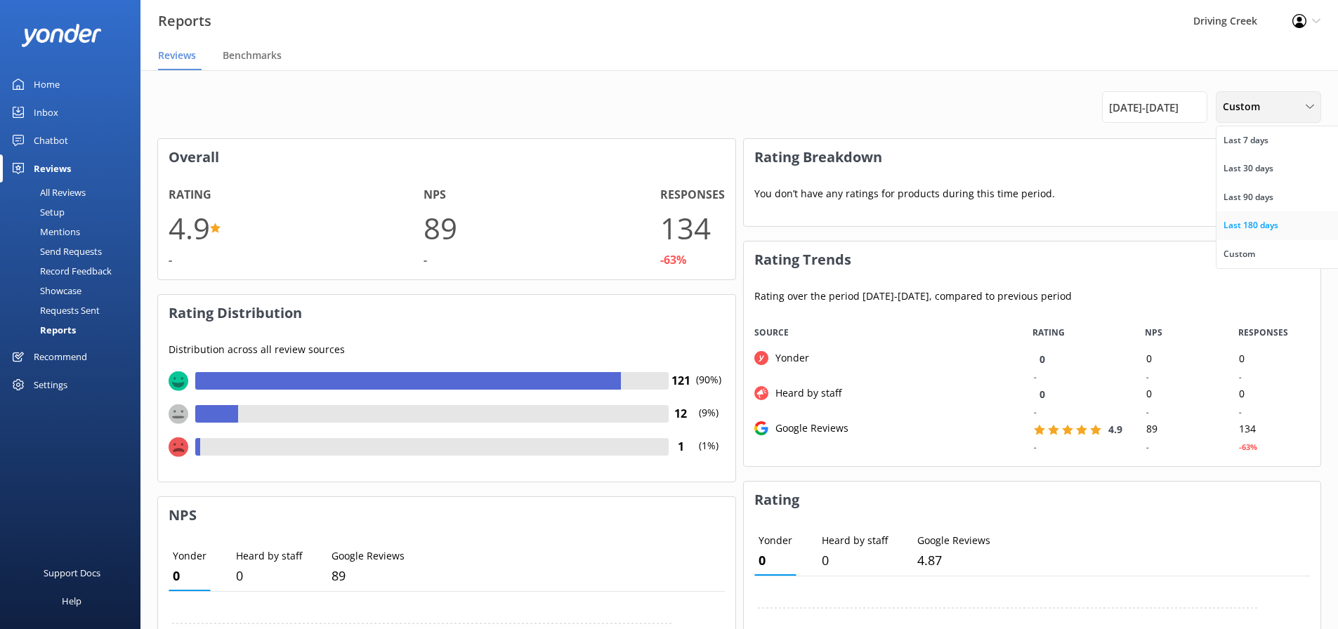
click at [1252, 221] on div "Last 180 days" at bounding box center [1250, 225] width 55 height 14
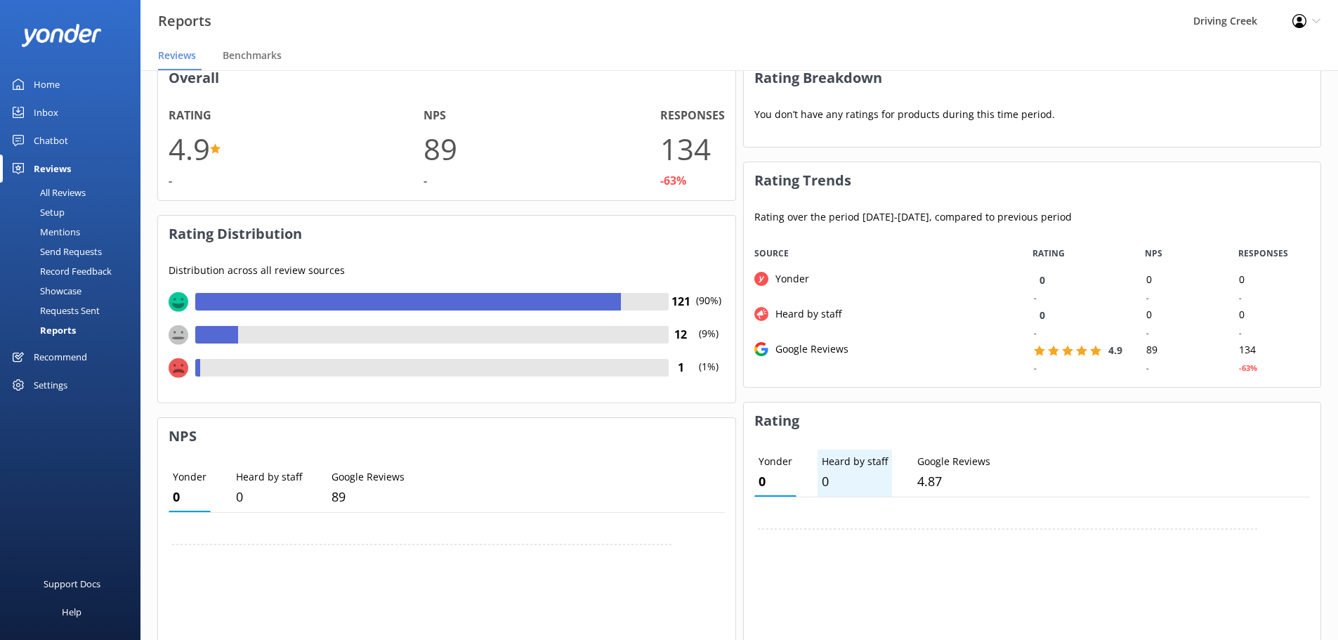
scroll to position [140, 0]
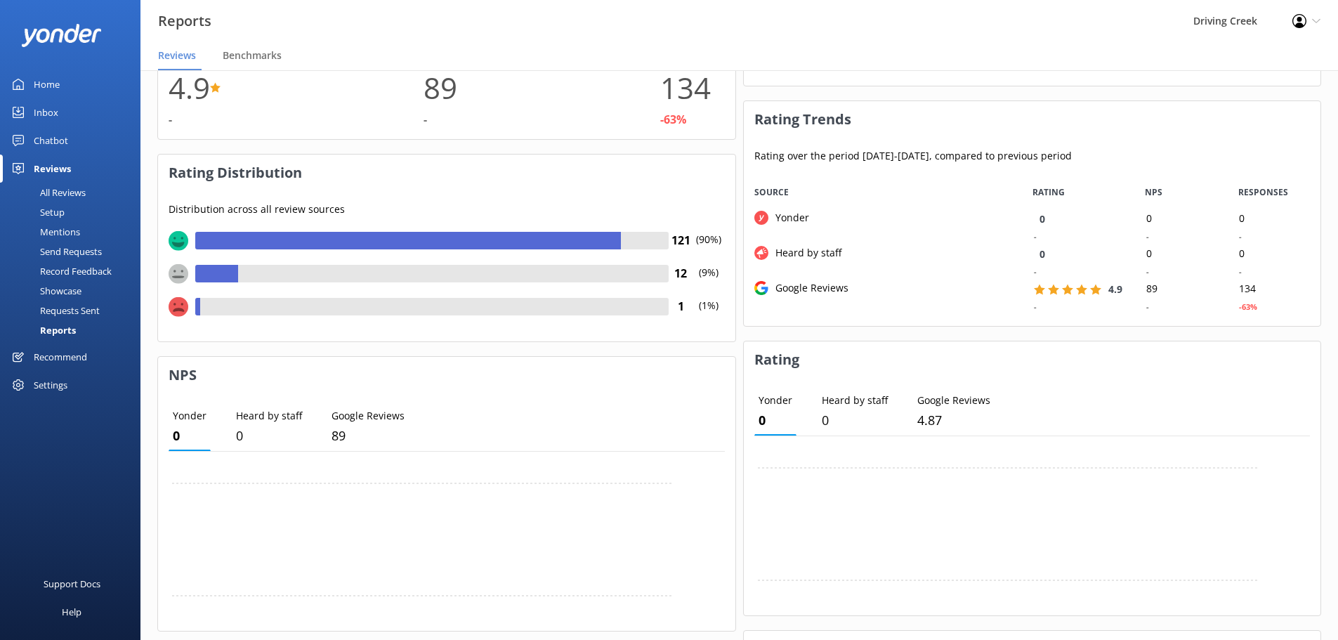
click at [820, 288] on div "Google Reviews" at bounding box center [808, 287] width 80 height 15
click at [1089, 287] on div "4.9" at bounding box center [1077, 288] width 88 height 13
click at [957, 405] on p "Google Reviews" at bounding box center [953, 400] width 73 height 15
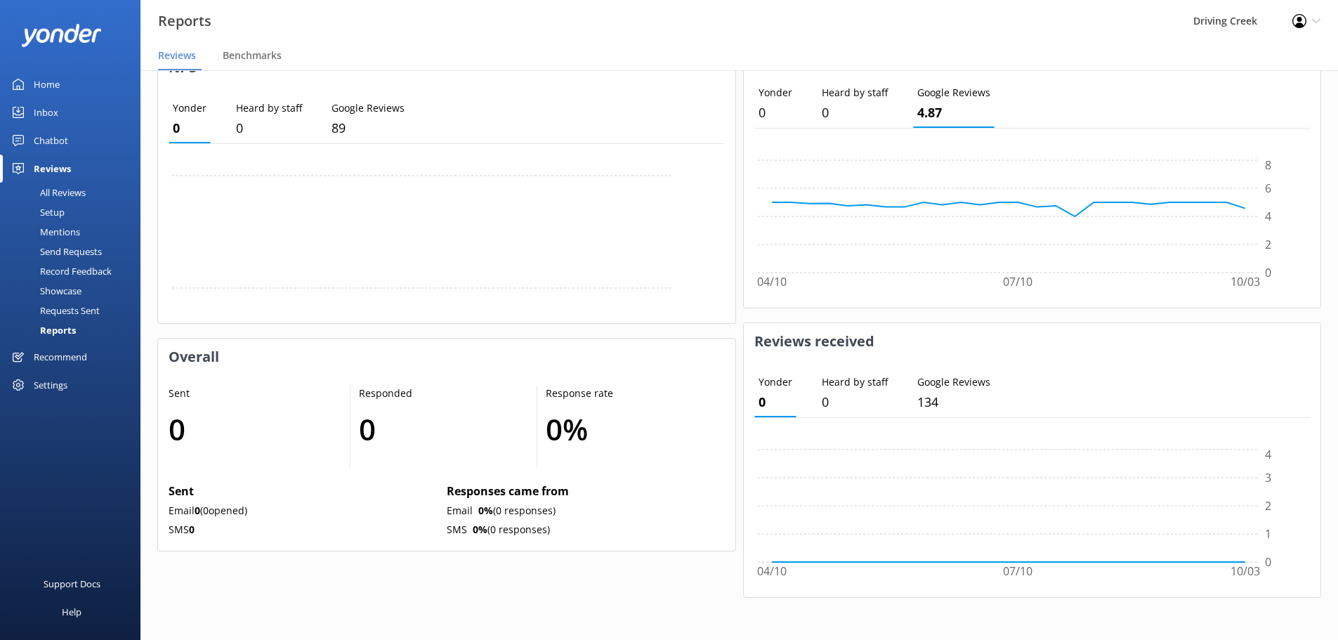
scroll to position [0, 0]
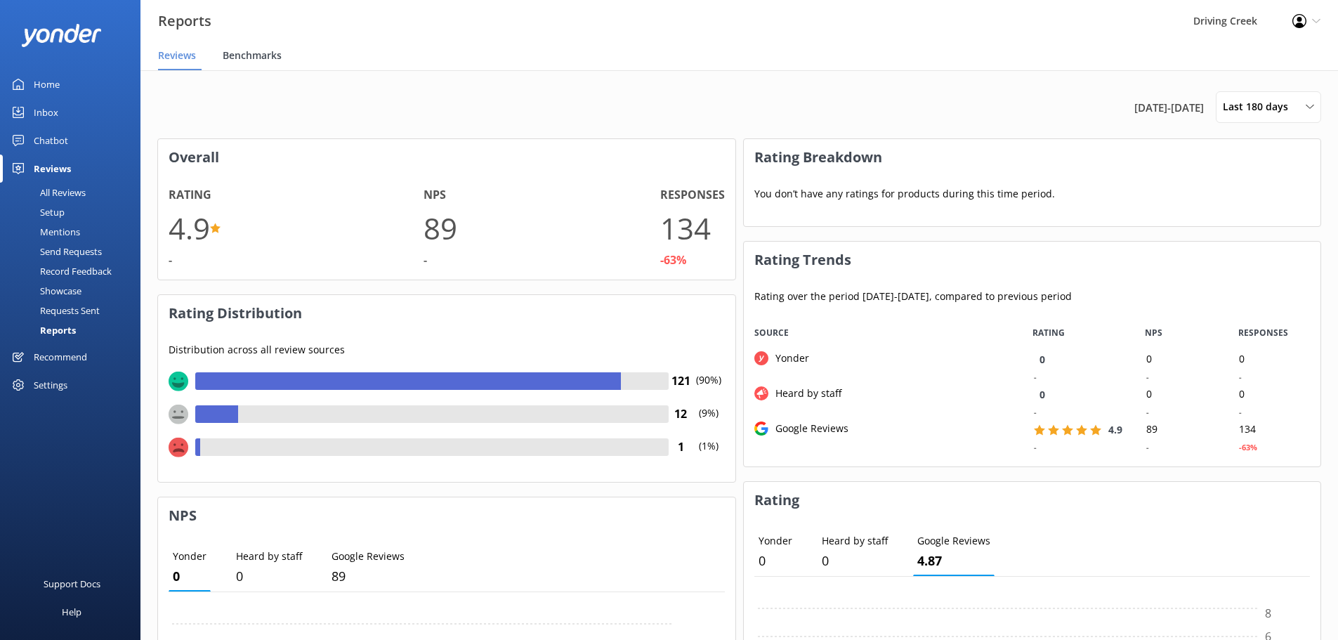
click at [242, 53] on span "Benchmarks" at bounding box center [252, 55] width 59 height 14
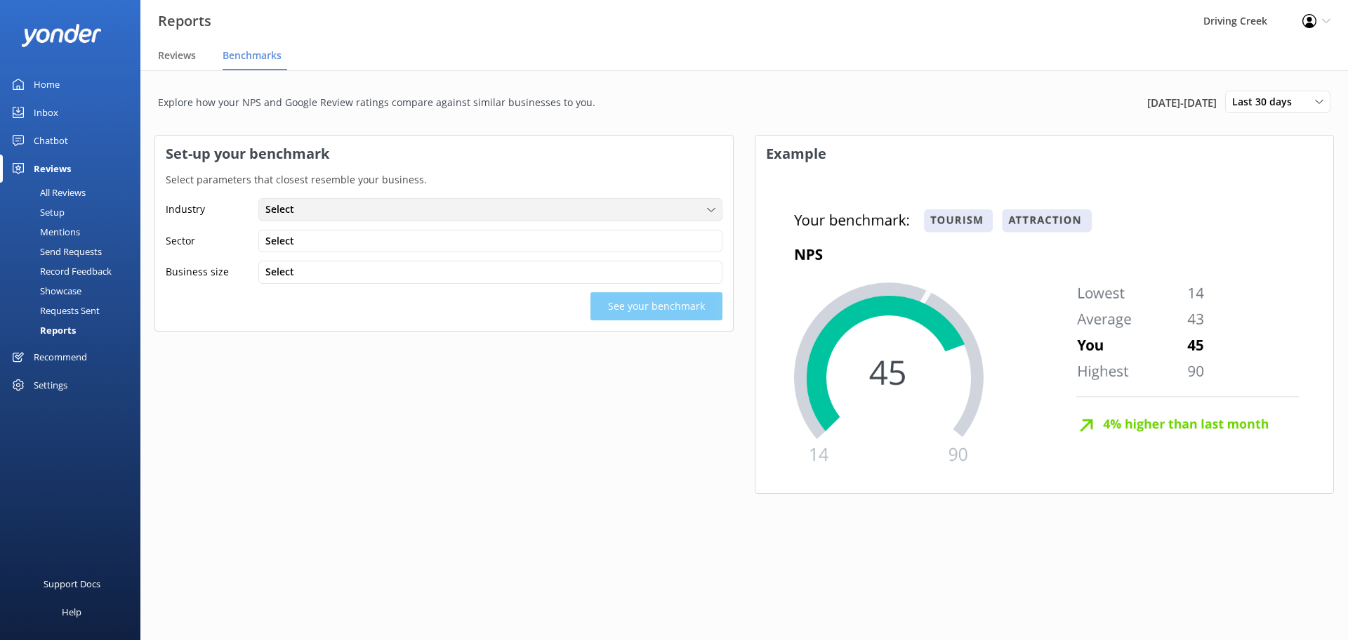
click at [324, 218] on div "Select Tourism Professional Service Beauty Other" at bounding box center [490, 209] width 464 height 22
click at [315, 237] on link "Tourism" at bounding box center [490, 239] width 462 height 28
click at [302, 242] on span "Select" at bounding box center [283, 240] width 37 height 15
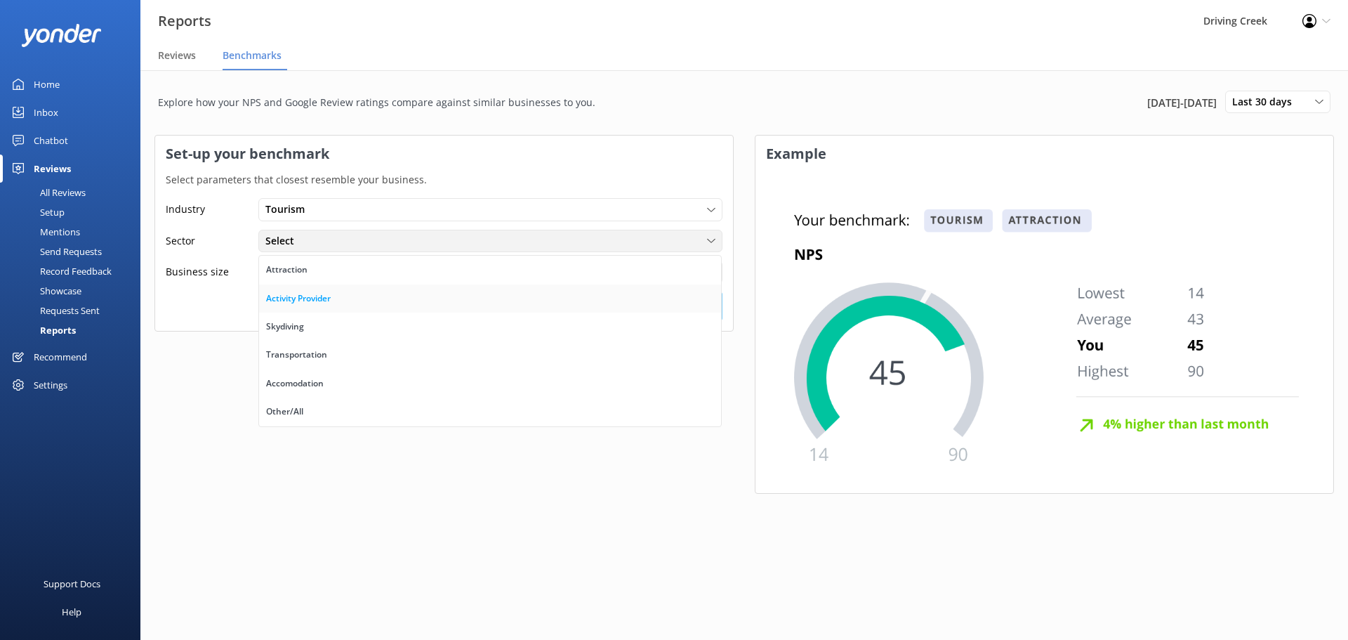
click at [330, 298] on div "Activity Provider" at bounding box center [298, 298] width 65 height 14
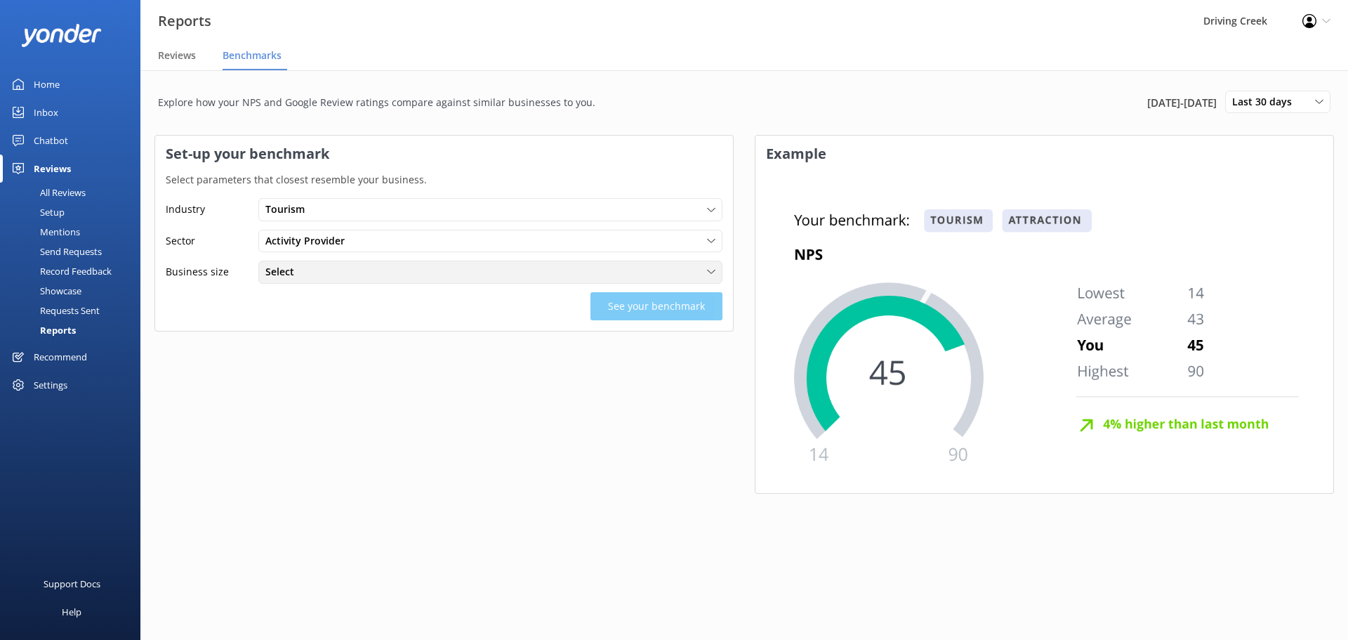
click at [289, 276] on span "Select" at bounding box center [283, 271] width 37 height 15
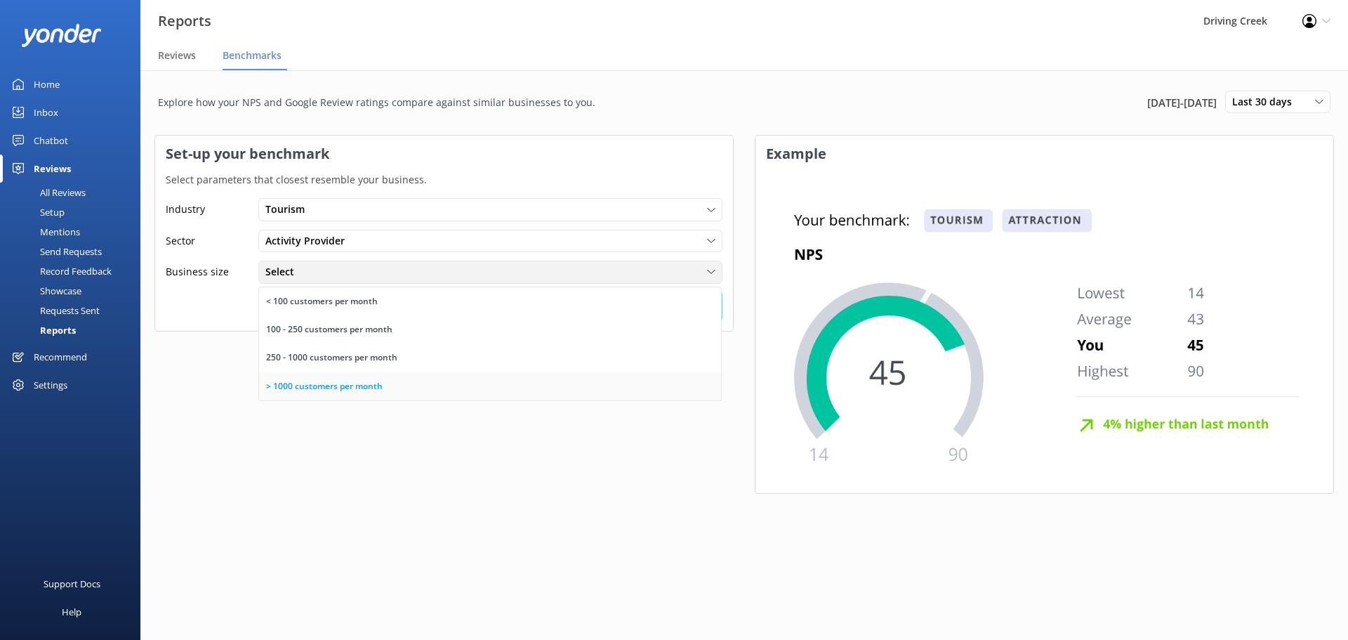
click at [320, 390] on div "> 1000 customers per month" at bounding box center [324, 386] width 117 height 14
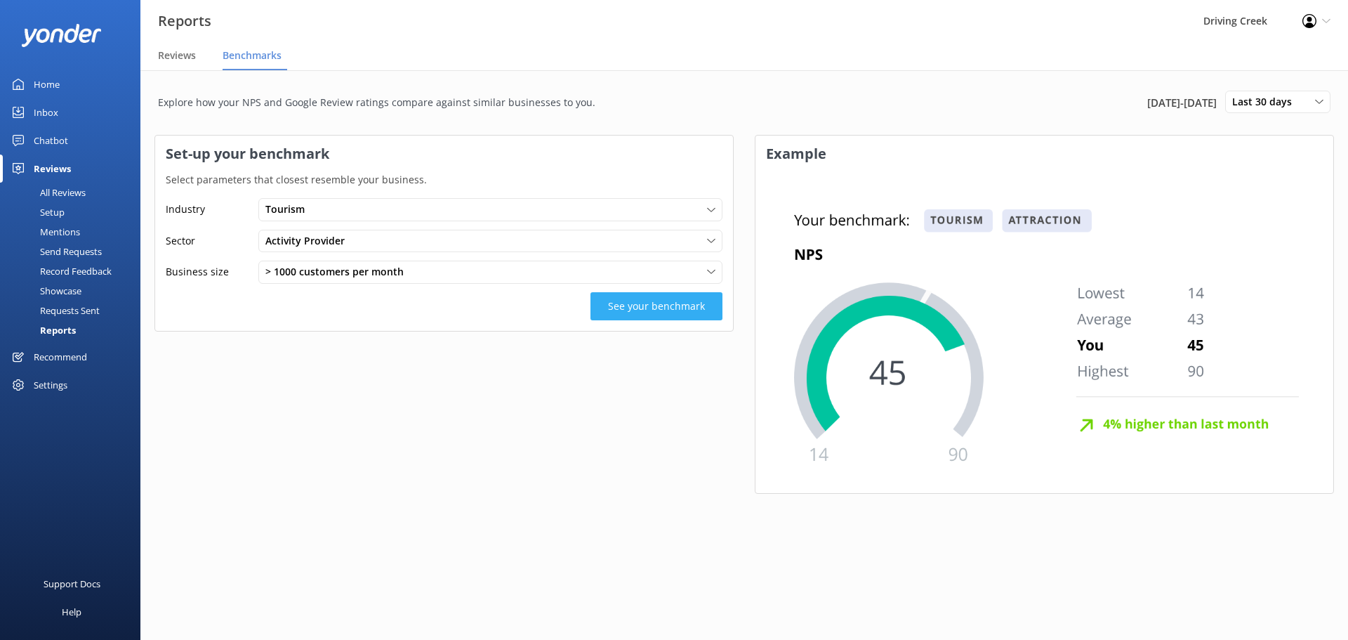
click at [645, 310] on button "See your benchmark" at bounding box center [657, 306] width 132 height 28
click at [530, 308] on div "See your benchmark" at bounding box center [444, 306] width 557 height 28
click at [1271, 105] on span "Last 30 days" at bounding box center [1267, 101] width 68 height 15
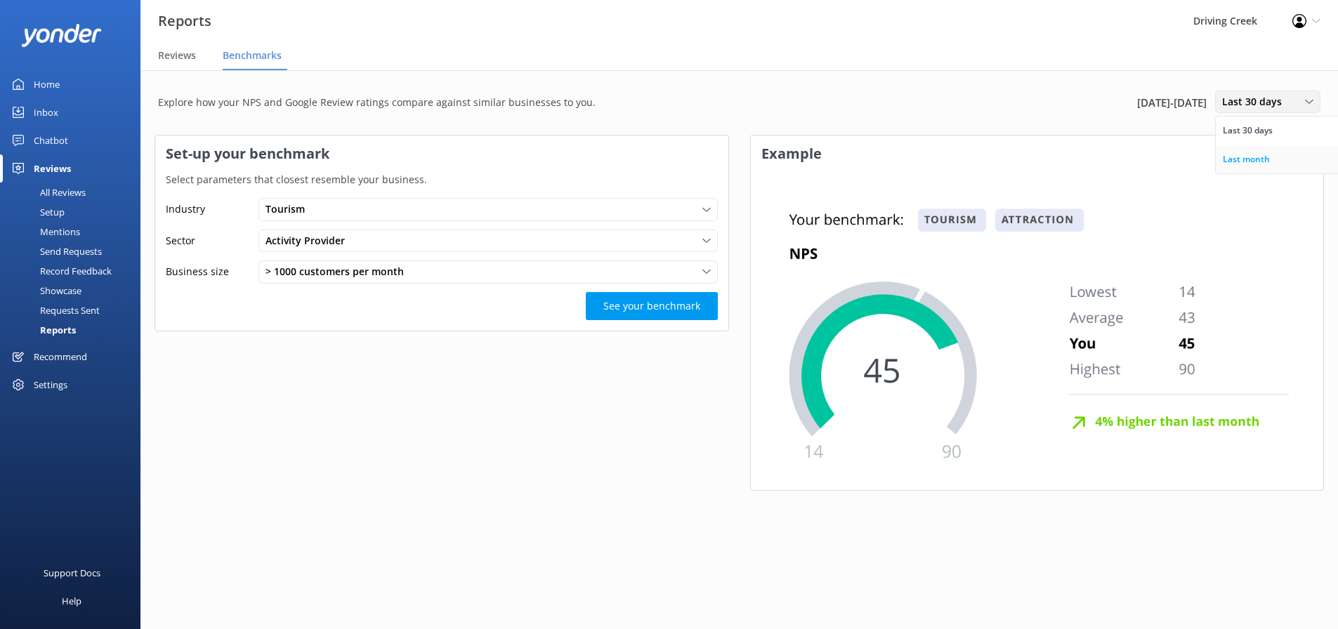
click at [1252, 157] on div "Last month" at bounding box center [1246, 159] width 47 height 14
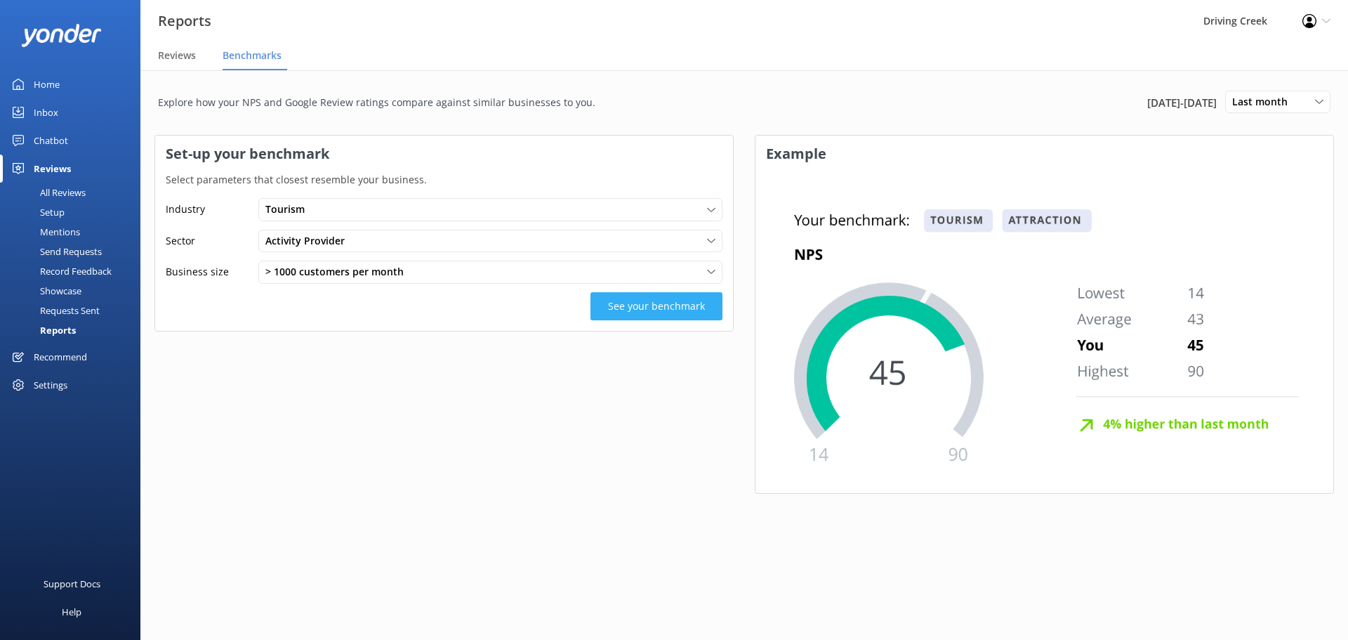
click at [678, 307] on button "See your benchmark" at bounding box center [657, 306] width 132 height 28
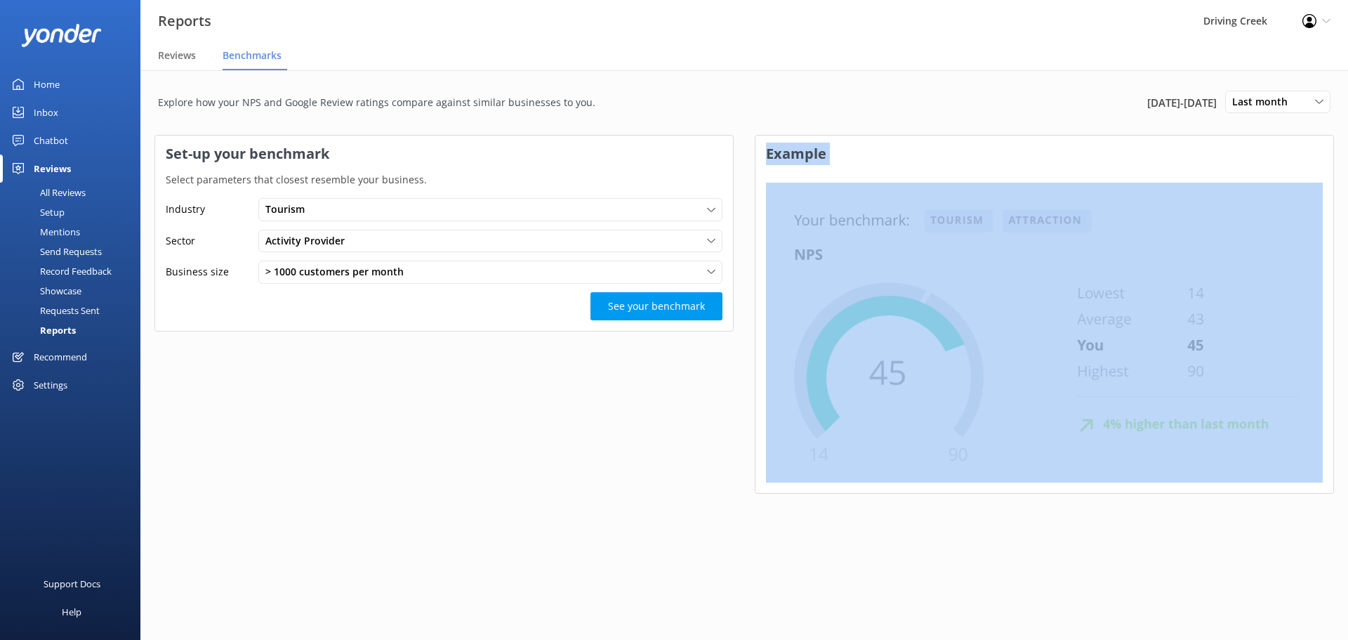
drag, startPoint x: 764, startPoint y: 146, endPoint x: 1031, endPoint y: 438, distance: 395.2
click at [1129, 459] on div "Example" at bounding box center [1044, 314] width 579 height 359
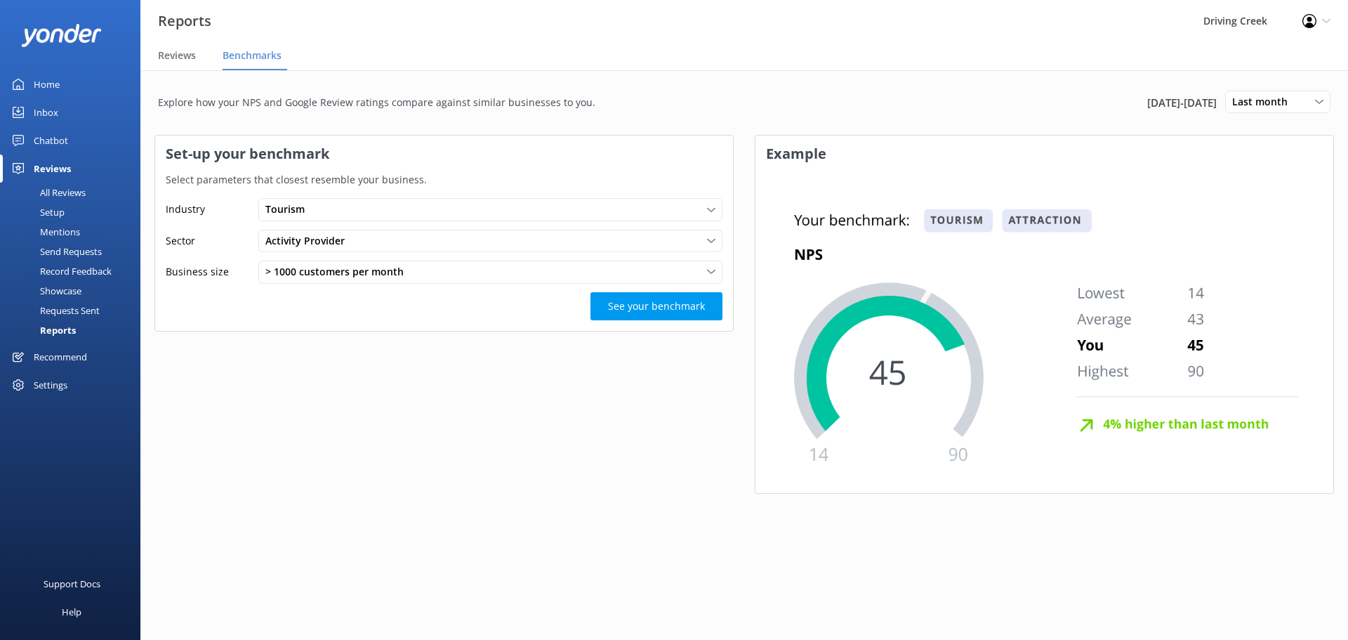
click at [711, 463] on div "Set-up your benchmark Select parameters that closest resemble your business. In…" at bounding box center [444, 321] width 579 height 373
click at [408, 270] on span "> 1000 customers per month" at bounding box center [338, 271] width 147 height 15
click at [419, 214] on div "Tourism" at bounding box center [490, 209] width 457 height 15
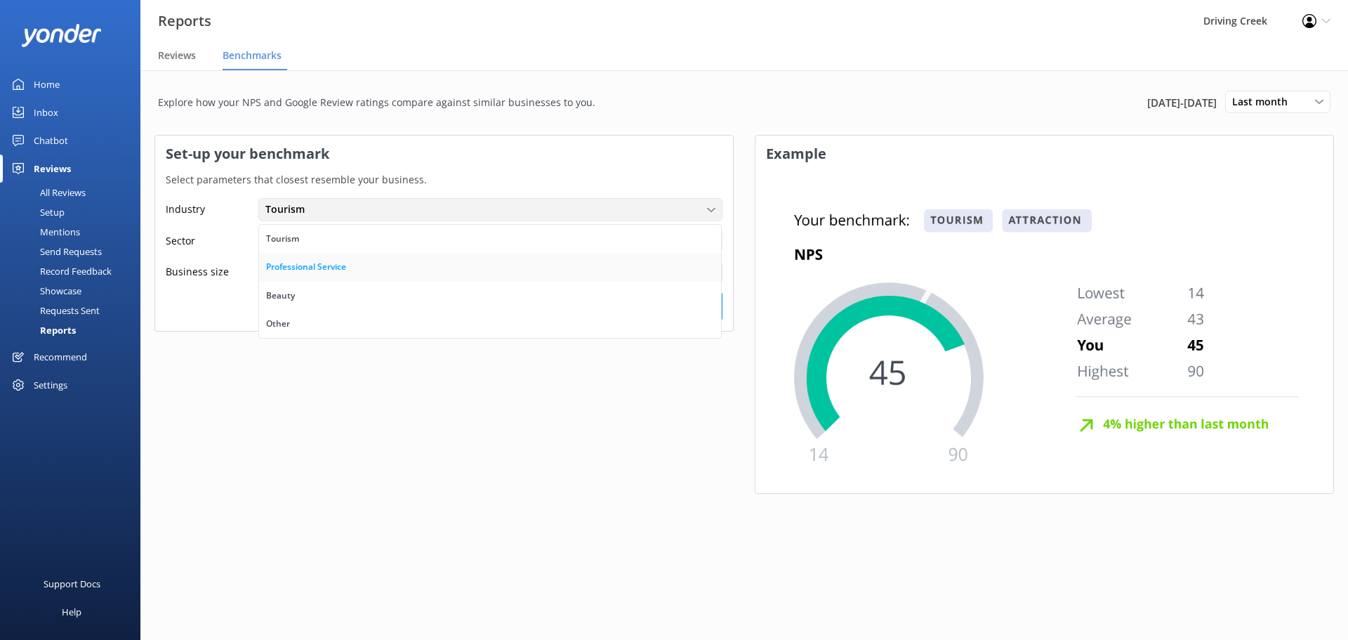
click at [390, 266] on link "Professional Service" at bounding box center [490, 267] width 462 height 28
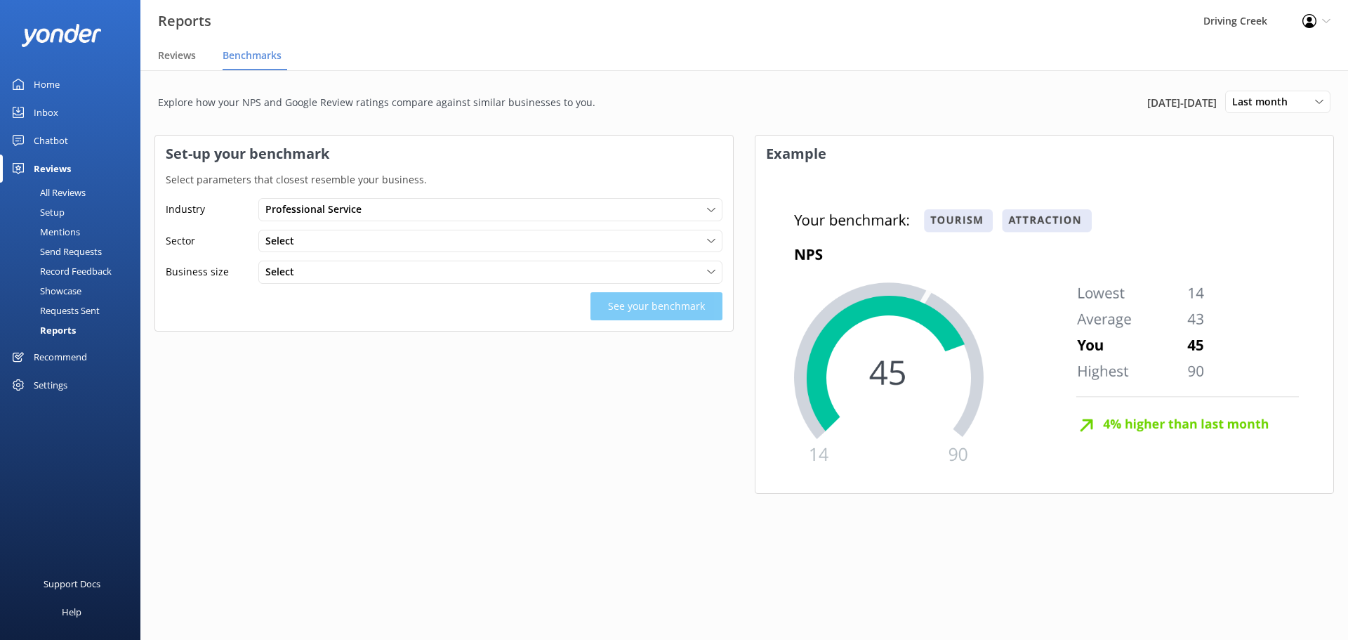
drag, startPoint x: 637, startPoint y: 311, endPoint x: 625, endPoint y: 306, distance: 13.2
click at [634, 310] on div "See your benchmark" at bounding box center [444, 306] width 557 height 28
click at [445, 236] on div "Select" at bounding box center [490, 240] width 457 height 15
click at [458, 200] on div "Professional Service Tourism Professional Service Beauty Other" at bounding box center [490, 209] width 464 height 22
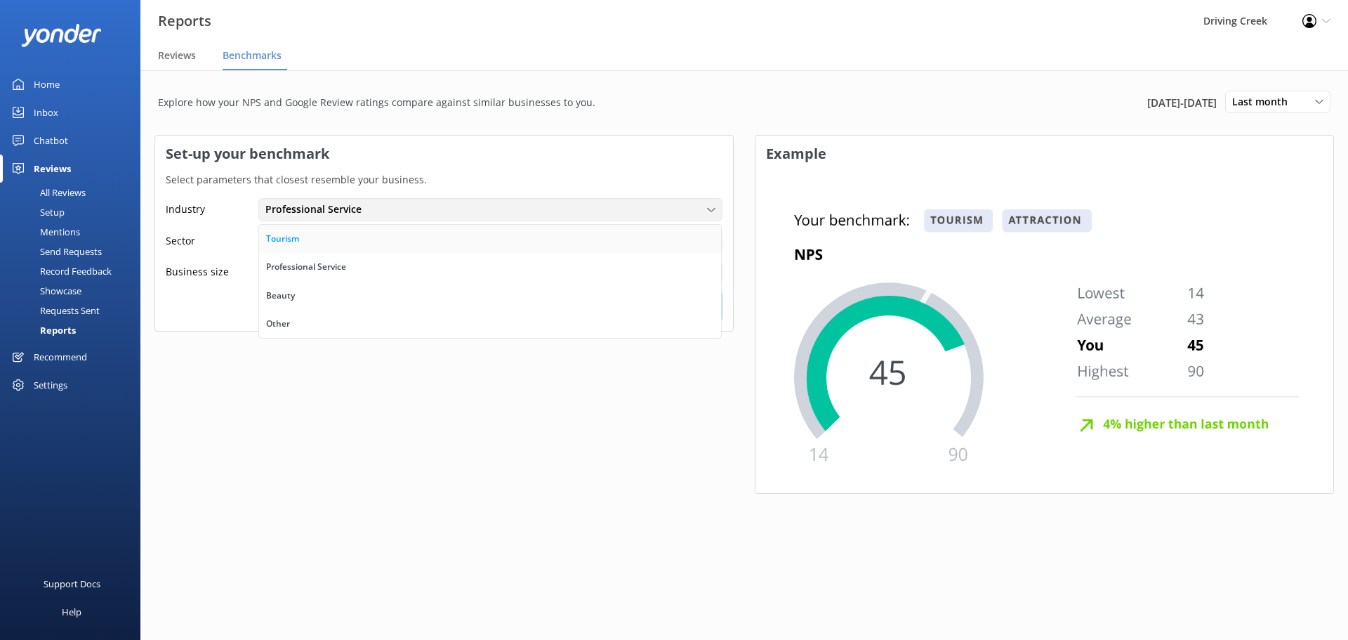
click at [426, 232] on link "Tourism" at bounding box center [490, 239] width 462 height 28
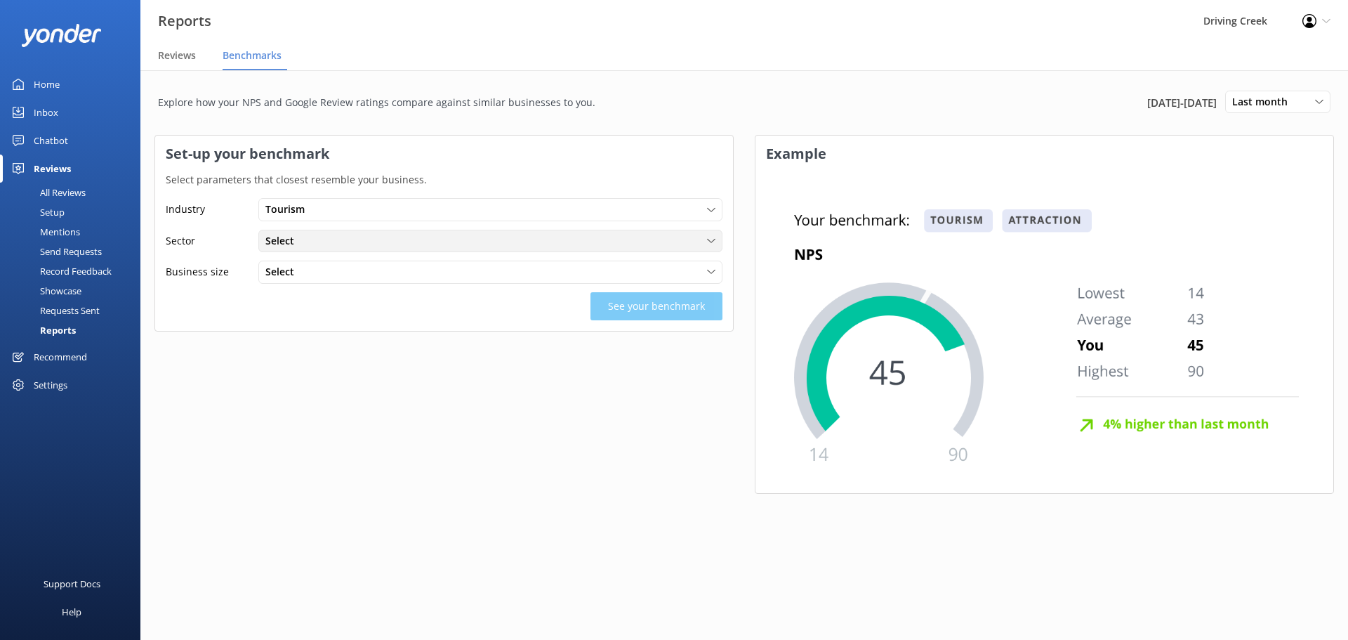
click at [426, 240] on div "Select" at bounding box center [490, 240] width 457 height 15
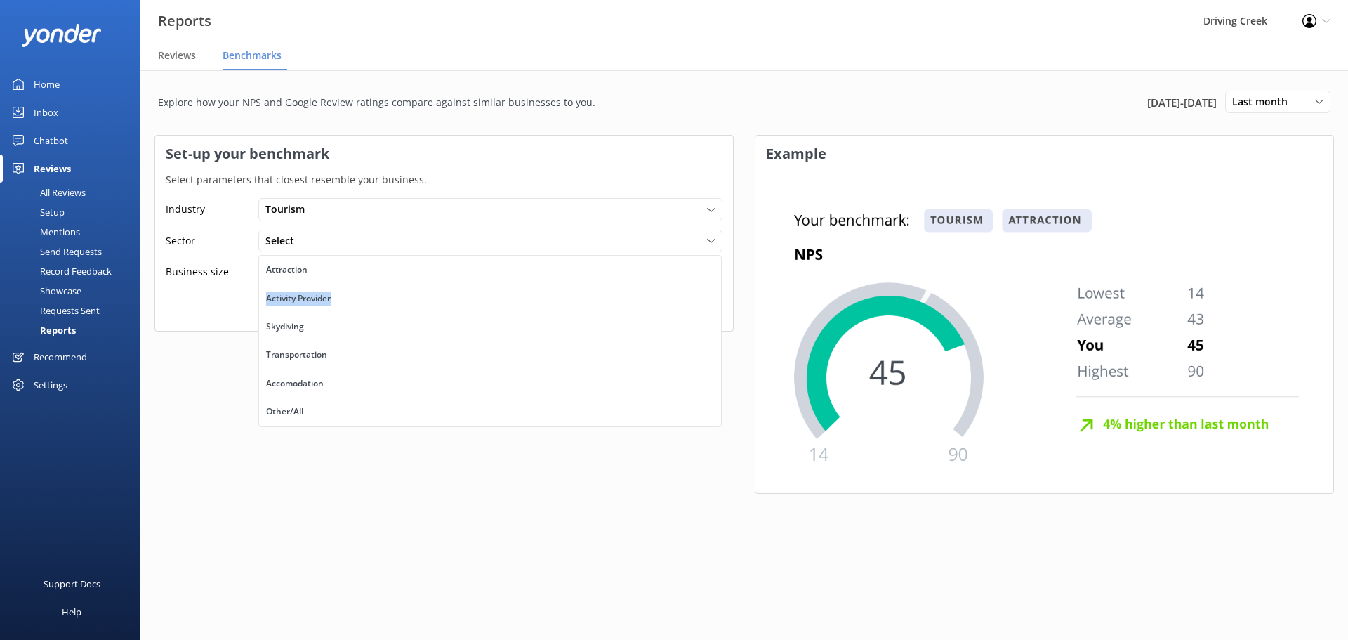
drag, startPoint x: 378, startPoint y: 263, endPoint x: 357, endPoint y: 293, distance: 36.2
click at [357, 293] on div "Attraction Activity Provider Skydiving Transportation Accomodation Other/All" at bounding box center [490, 340] width 464 height 171
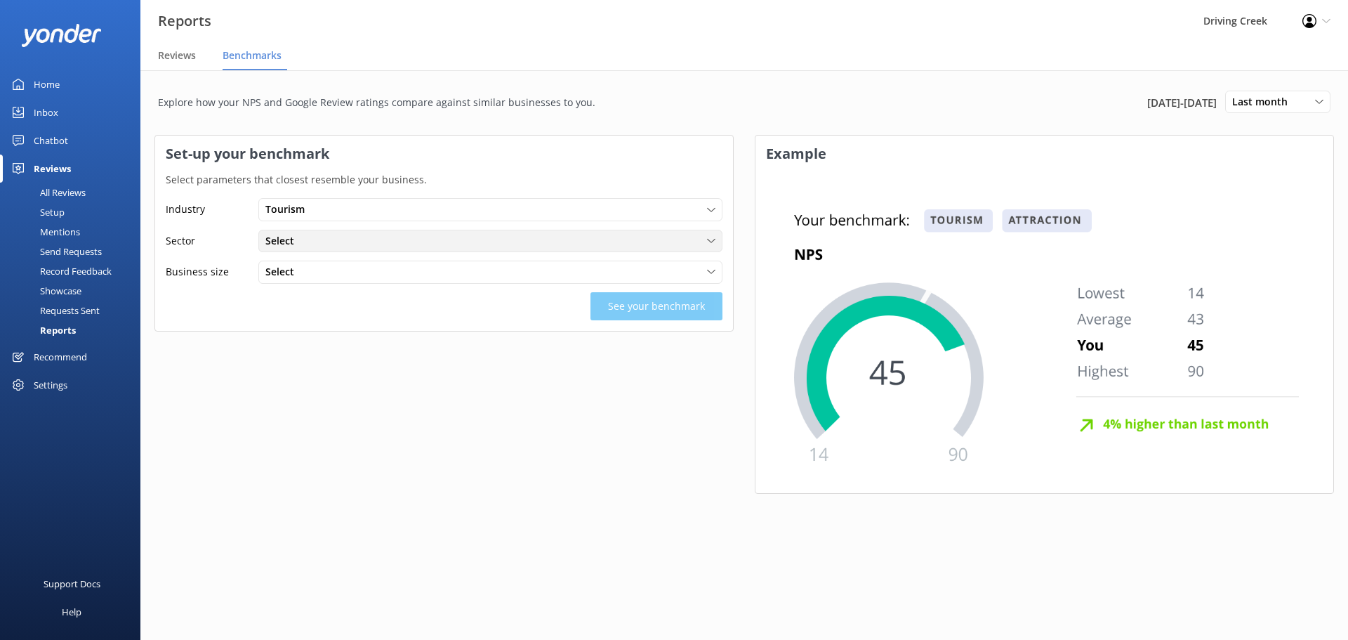
click at [363, 238] on div "Select" at bounding box center [490, 240] width 457 height 15
click at [315, 296] on div "Activity Provider" at bounding box center [298, 298] width 65 height 14
click at [353, 275] on div "Select" at bounding box center [490, 271] width 457 height 15
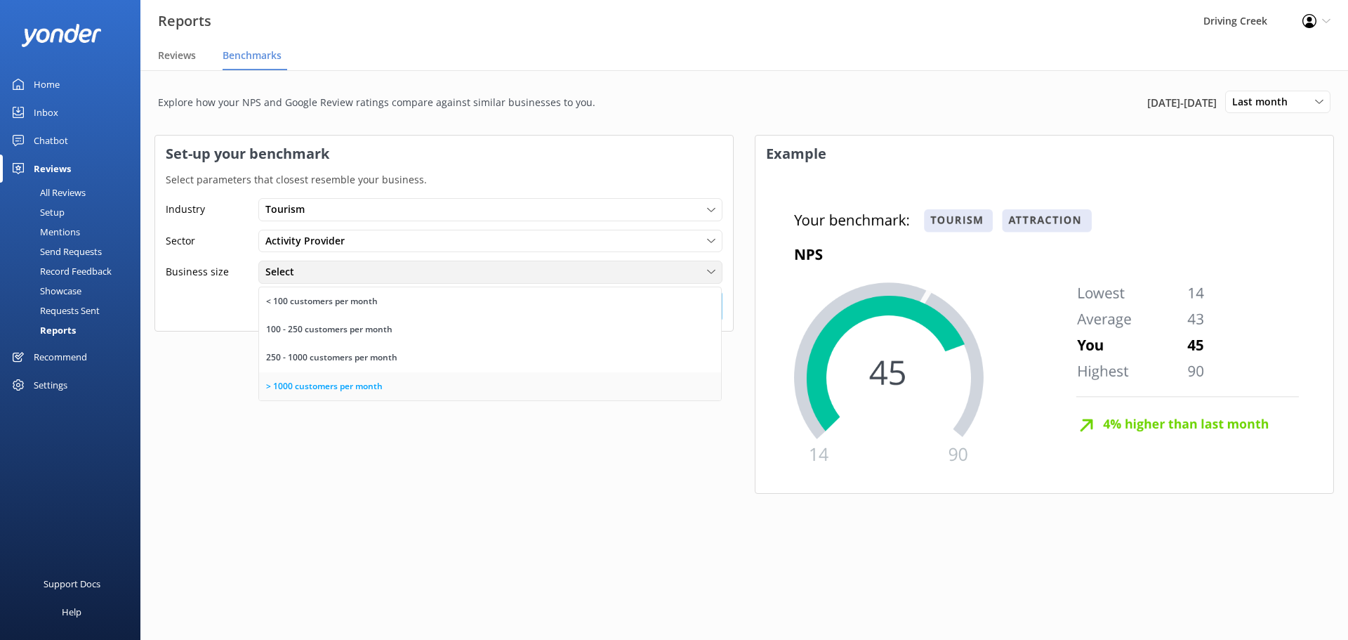
click at [329, 384] on div "> 1000 customers per month" at bounding box center [324, 386] width 117 height 14
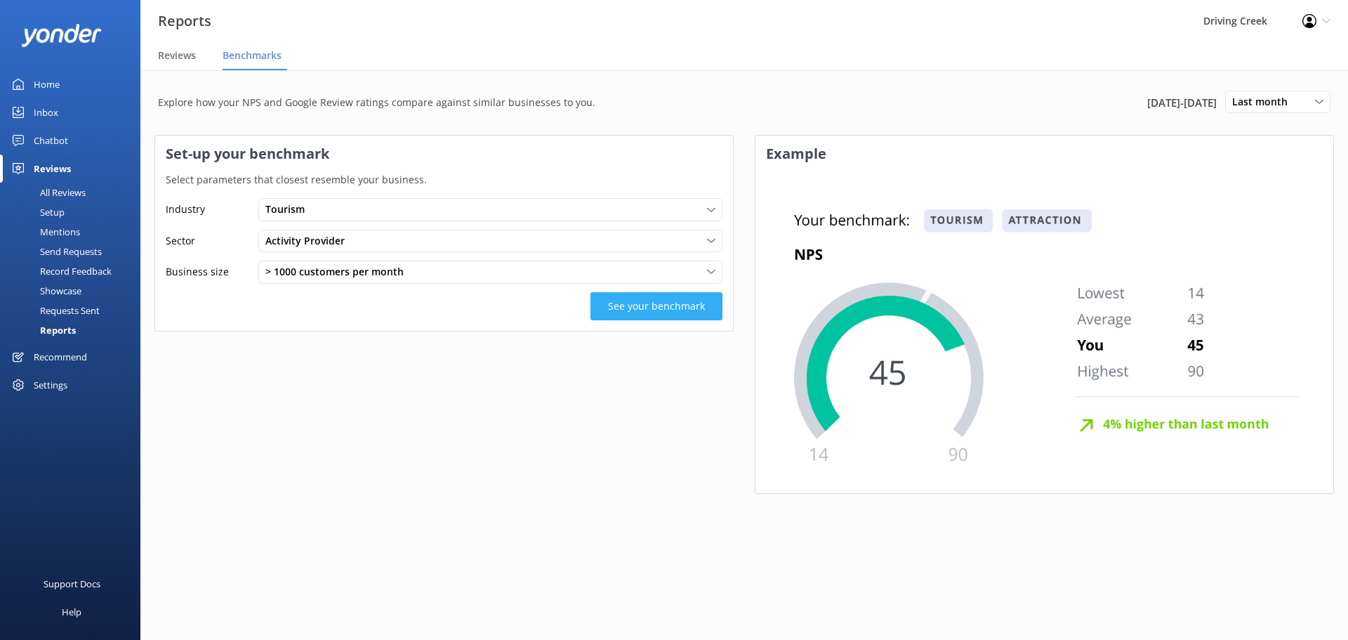
click at [642, 301] on button "See your benchmark" at bounding box center [657, 306] width 132 height 28
click at [350, 443] on div "Set-up your benchmark Select parameters that closest resemble your business. In…" at bounding box center [444, 321] width 579 height 373
click at [55, 349] on div "Recommend" at bounding box center [60, 357] width 53 height 28
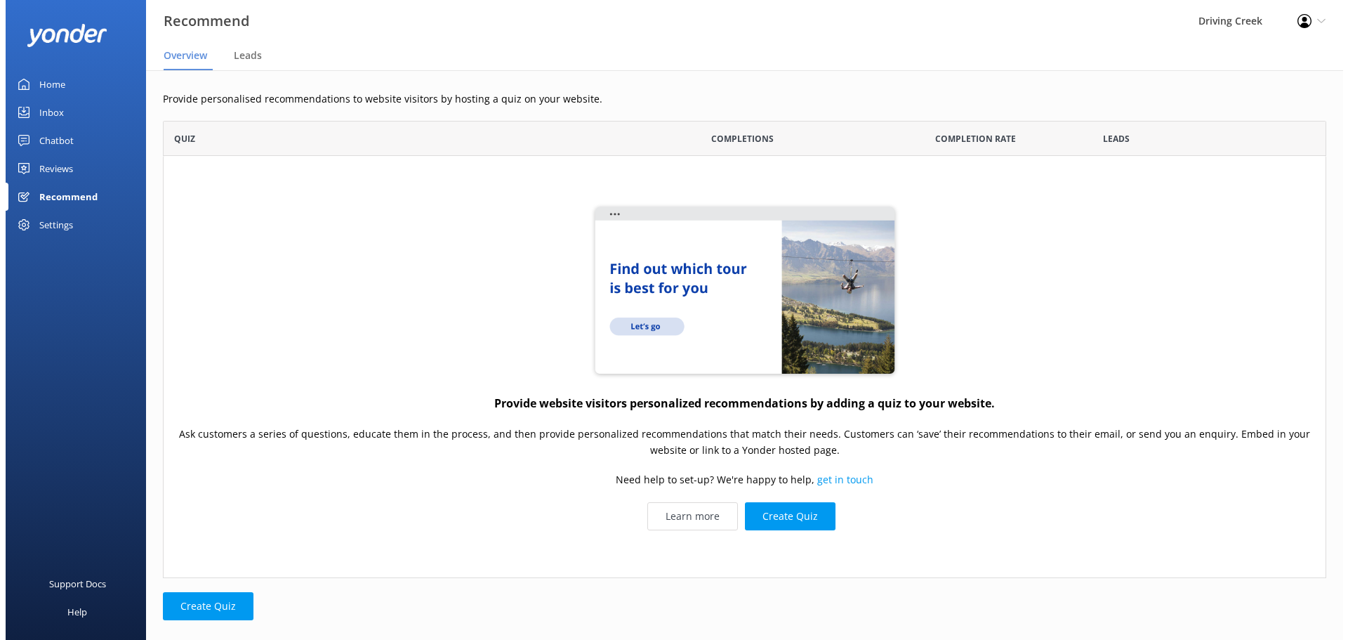
scroll to position [447, 1153]
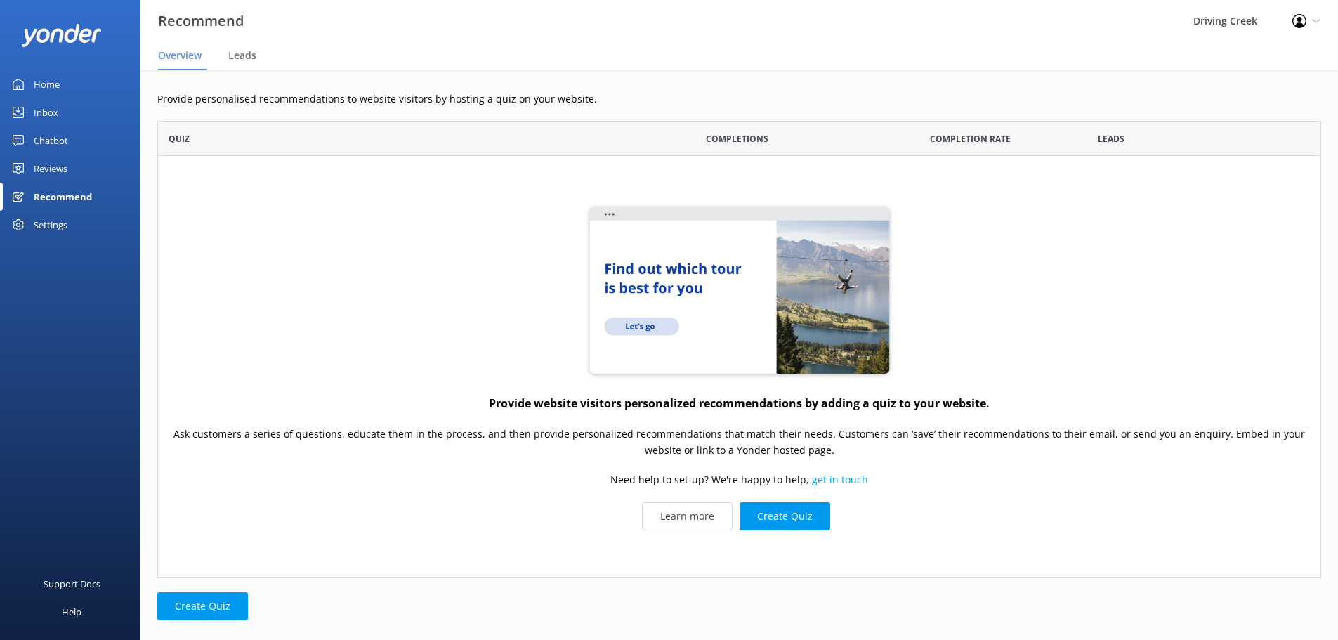
click at [66, 230] on div "Settings" at bounding box center [51, 225] width 34 height 28
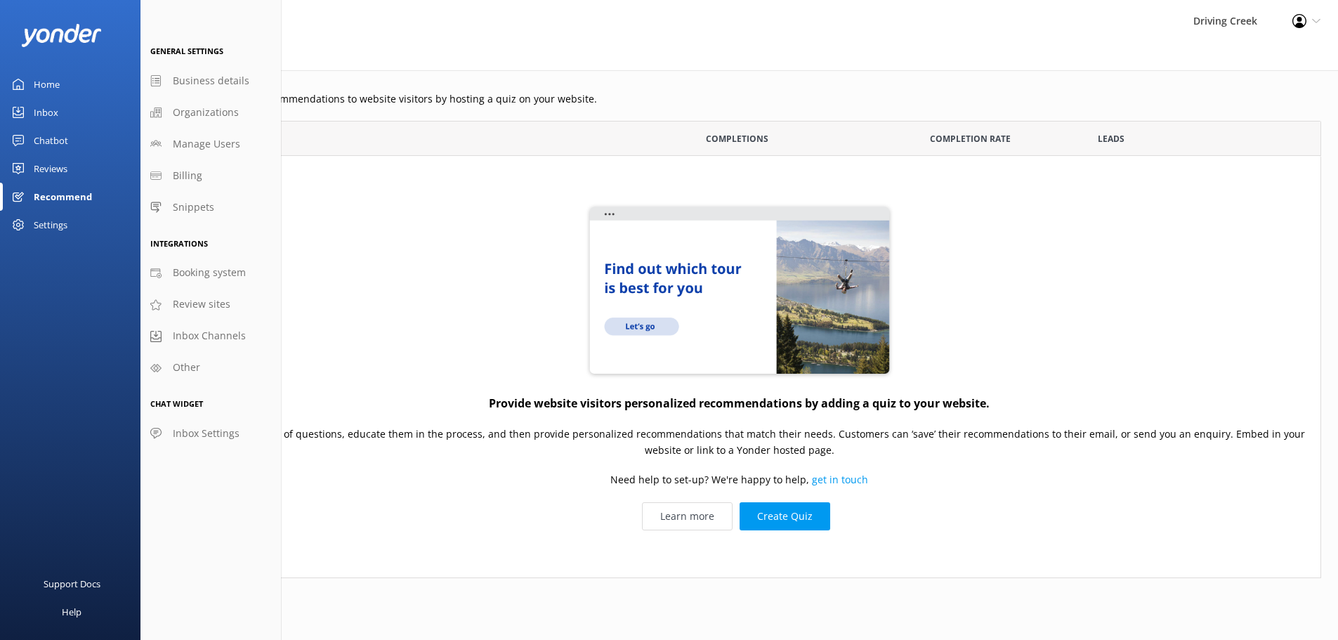
click at [23, 78] on link "Home" at bounding box center [70, 84] width 140 height 28
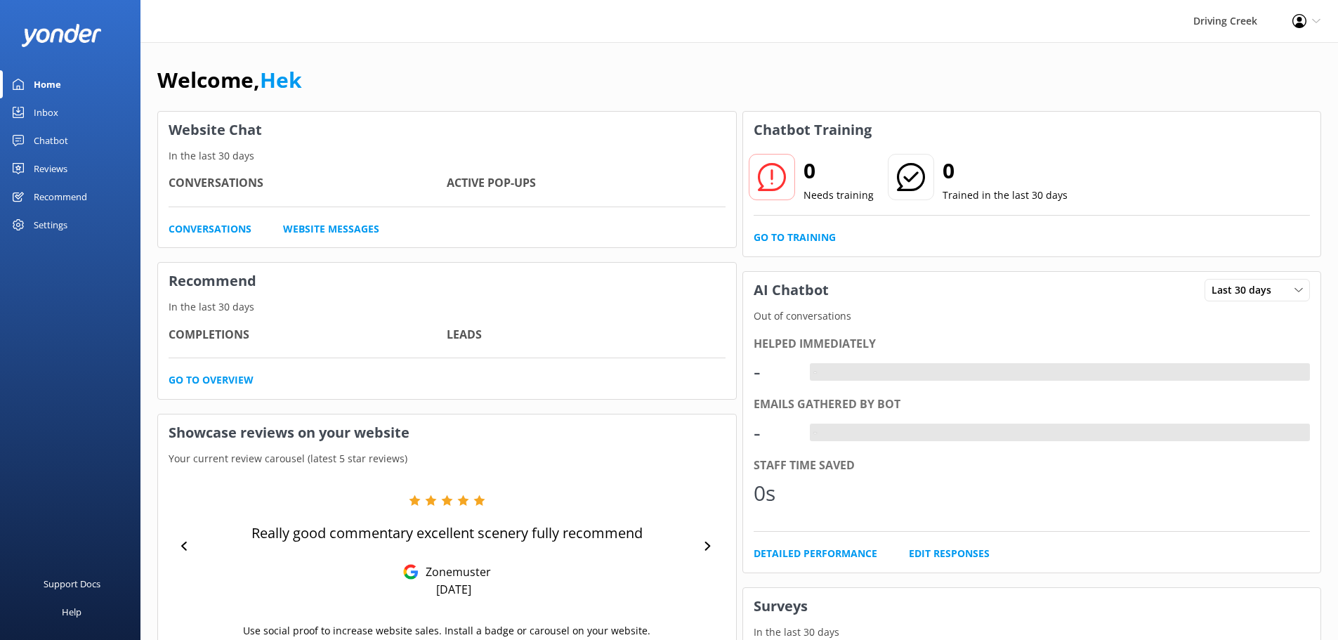
drag, startPoint x: 811, startPoint y: 173, endPoint x: 820, endPoint y: 176, distance: 9.6
click at [815, 175] on h2 "0" at bounding box center [838, 171] width 70 height 34
click at [933, 183] on div "0 Trained in the last 30 days" at bounding box center [977, 178] width 181 height 51
click at [794, 235] on link "Go to Training" at bounding box center [795, 237] width 82 height 15
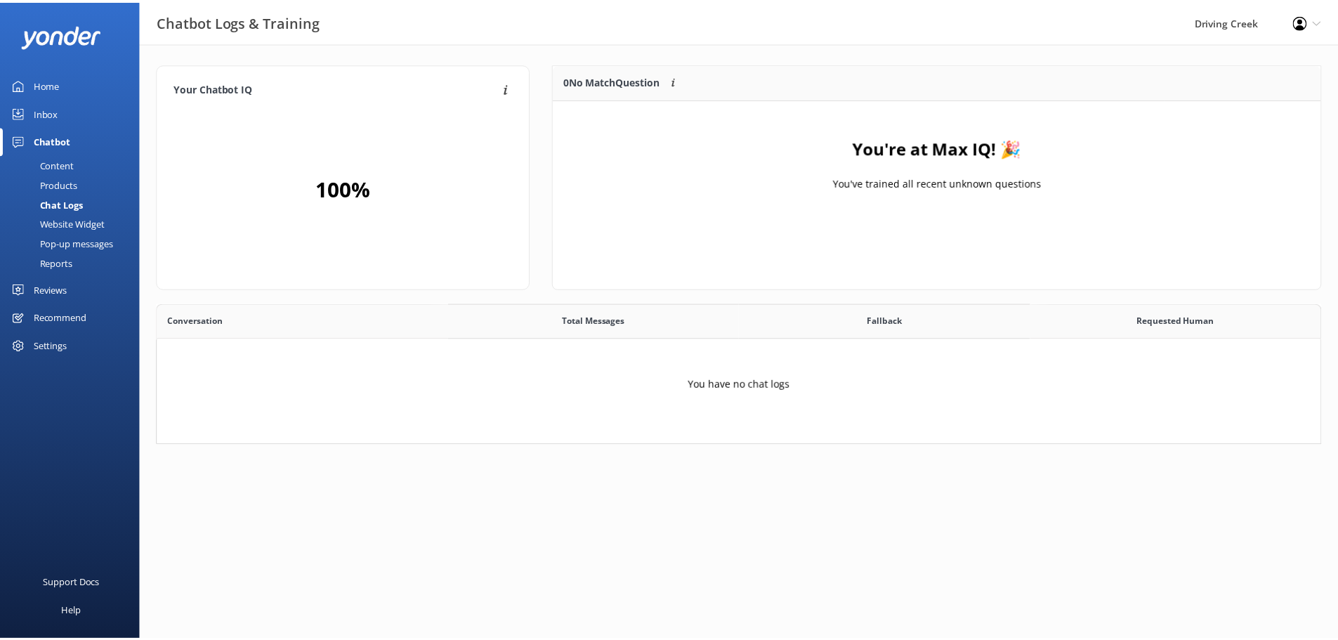
scroll to position [131, 1164]
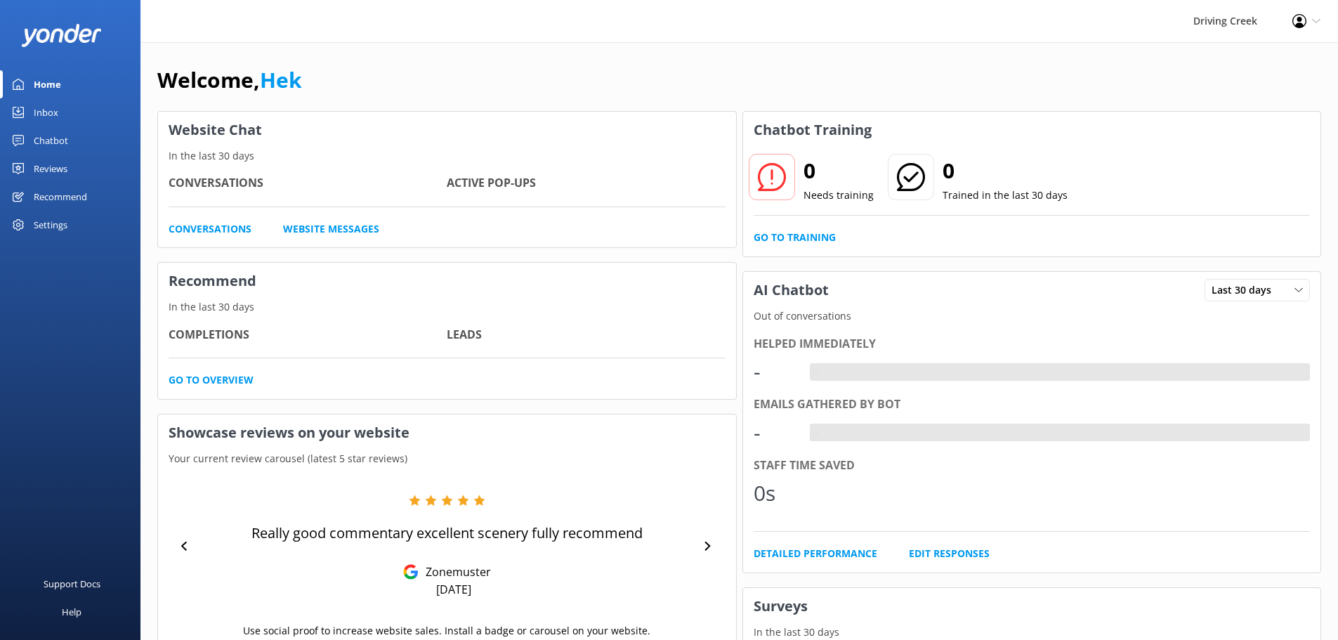
click at [39, 105] on div "Inbox" at bounding box center [46, 112] width 25 height 28
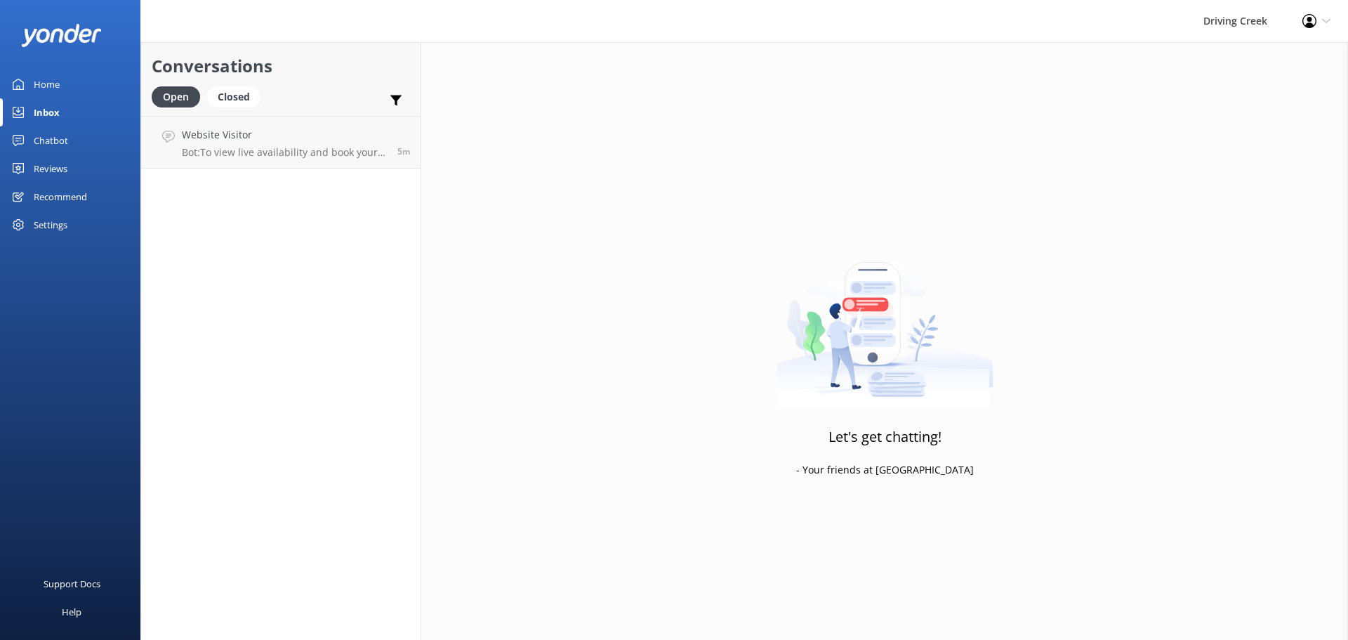
click at [43, 138] on div "Chatbot" at bounding box center [51, 140] width 34 height 28
